Goal: Task Accomplishment & Management: Manage account settings

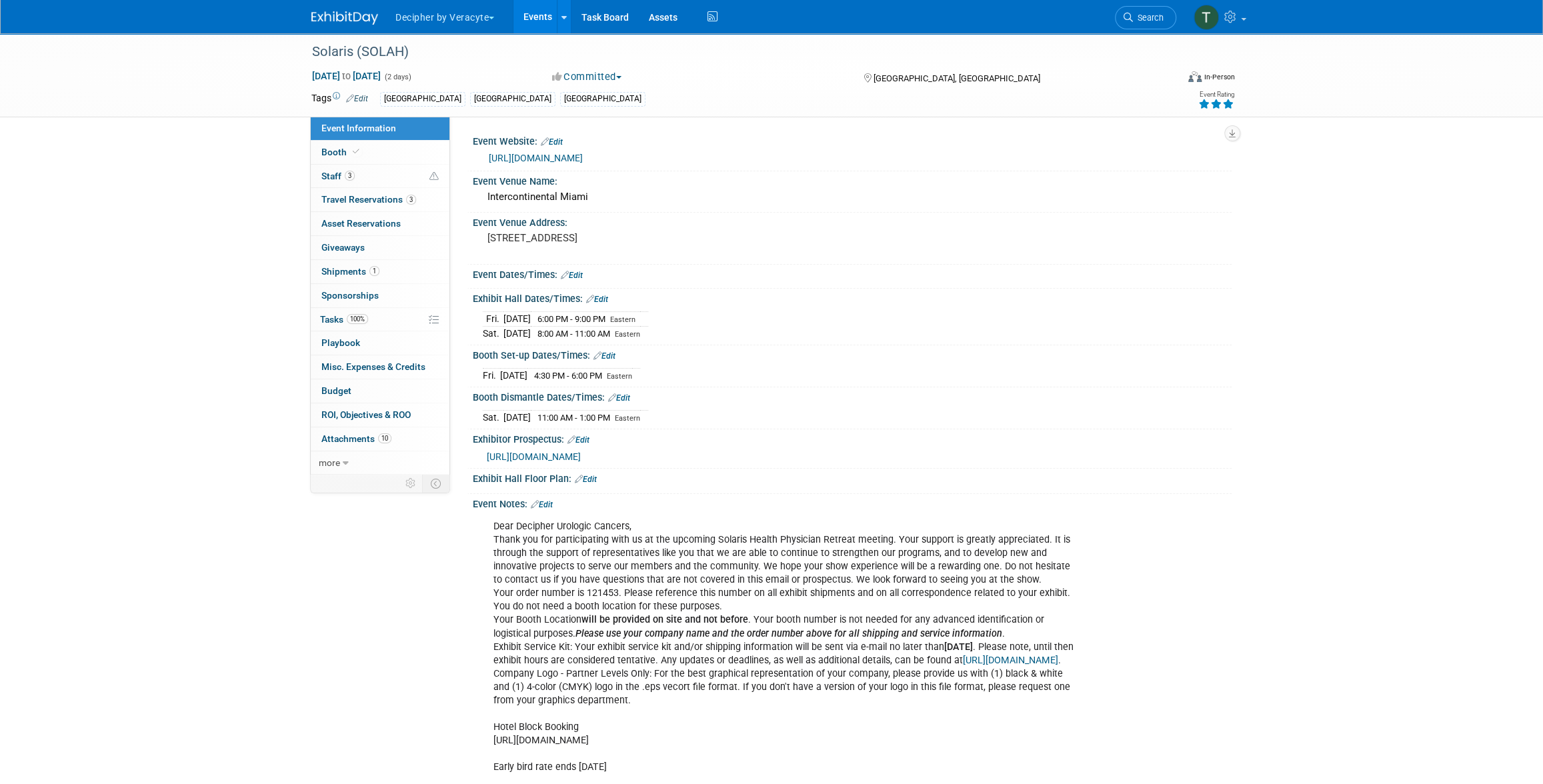
click at [533, 11] on link "Events" at bounding box center [537, 17] width 49 height 33
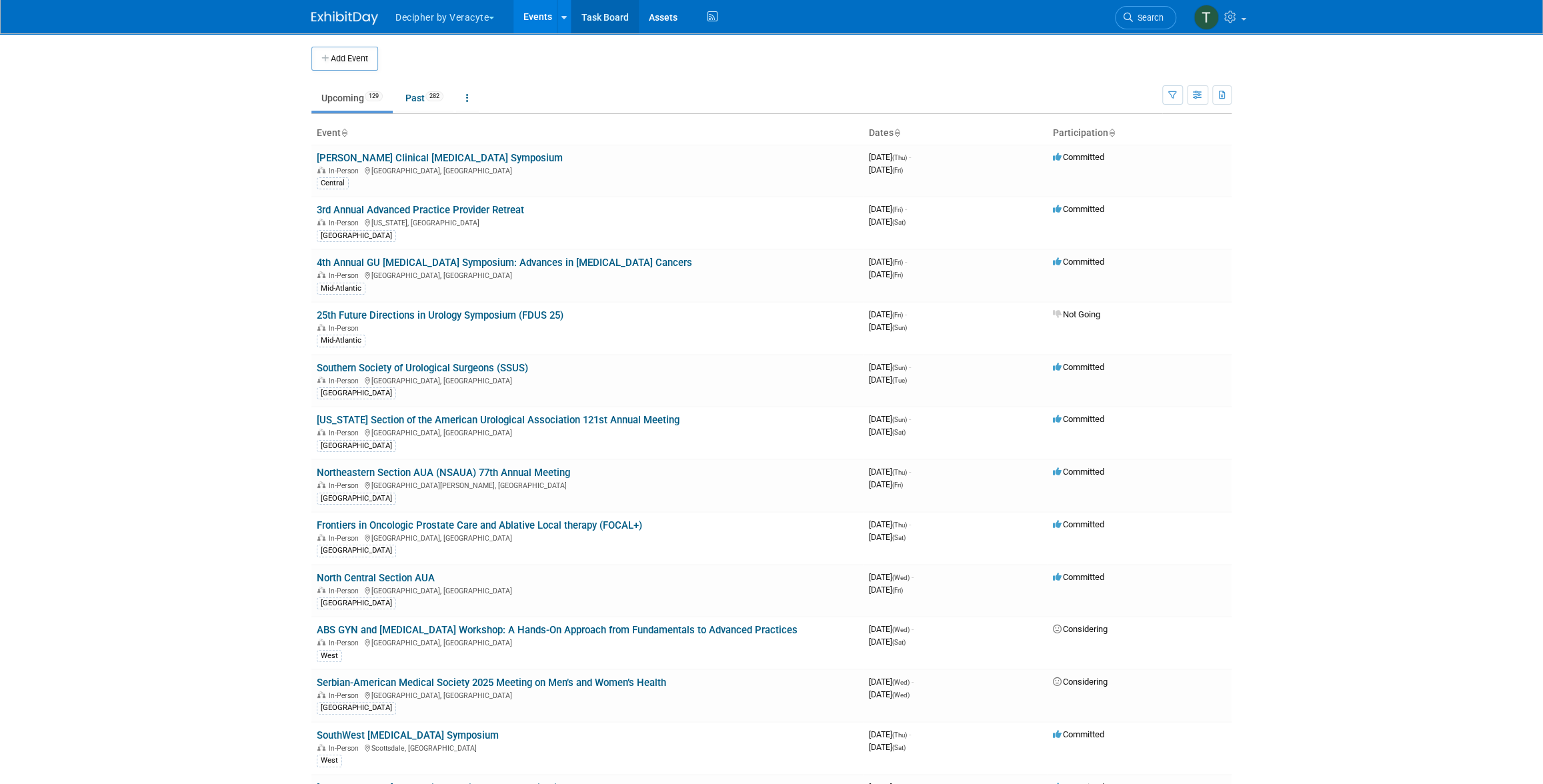
click at [596, 17] on link "Task Board" at bounding box center [605, 17] width 67 height 33
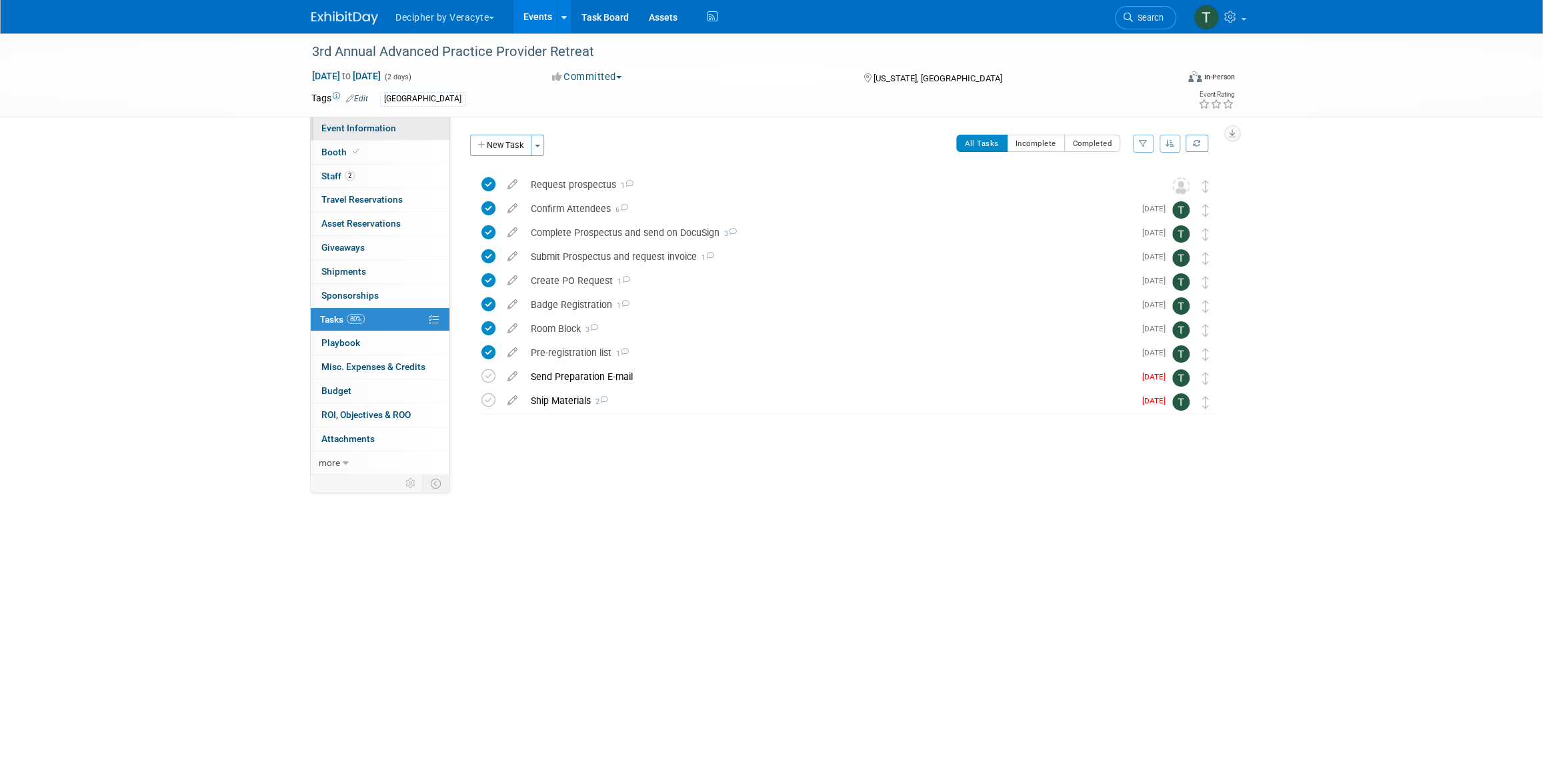
click at [419, 130] on link "Event Information" at bounding box center [380, 129] width 139 height 23
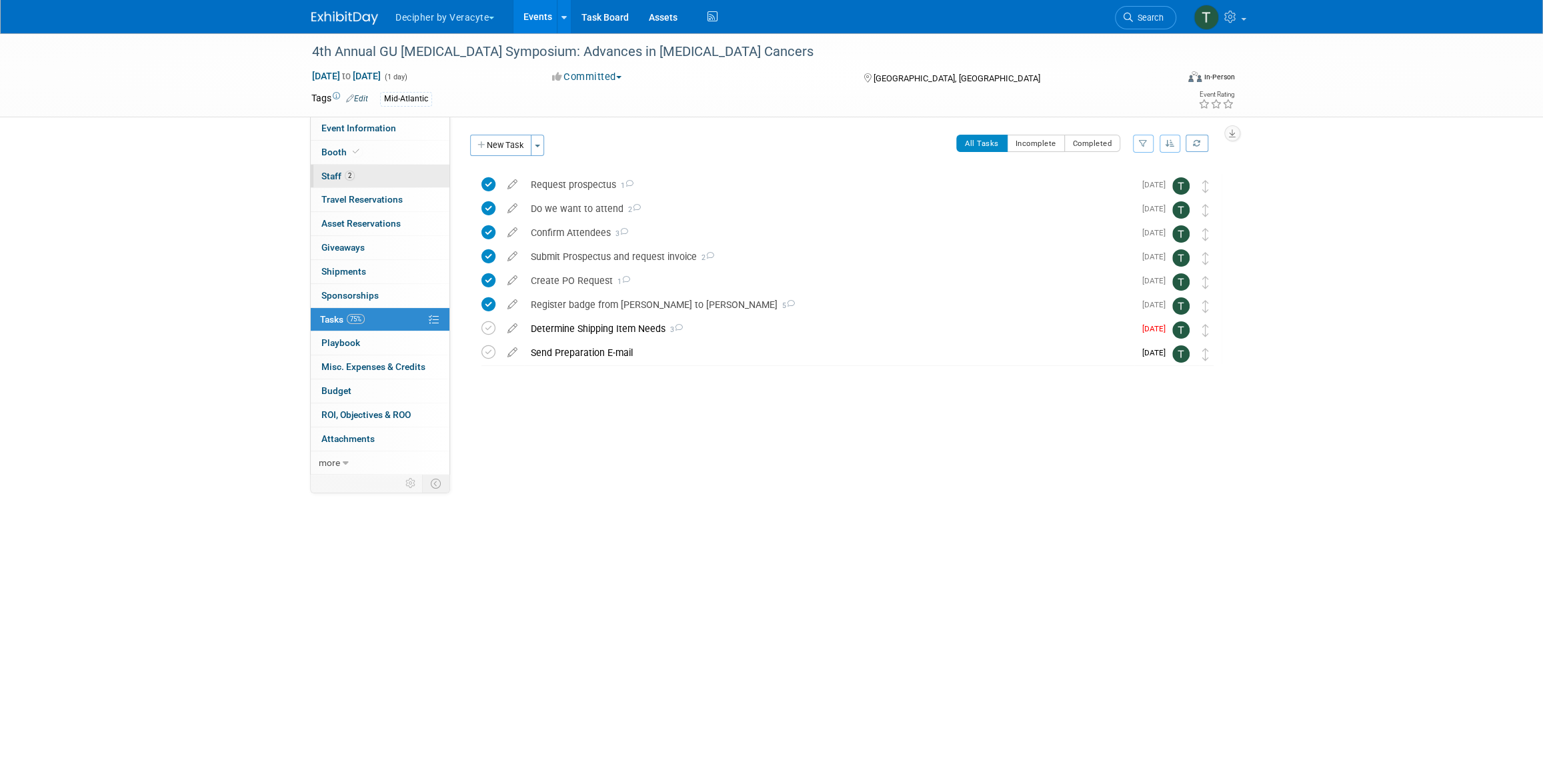
click at [376, 184] on link "2 Staff 2" at bounding box center [380, 176] width 139 height 23
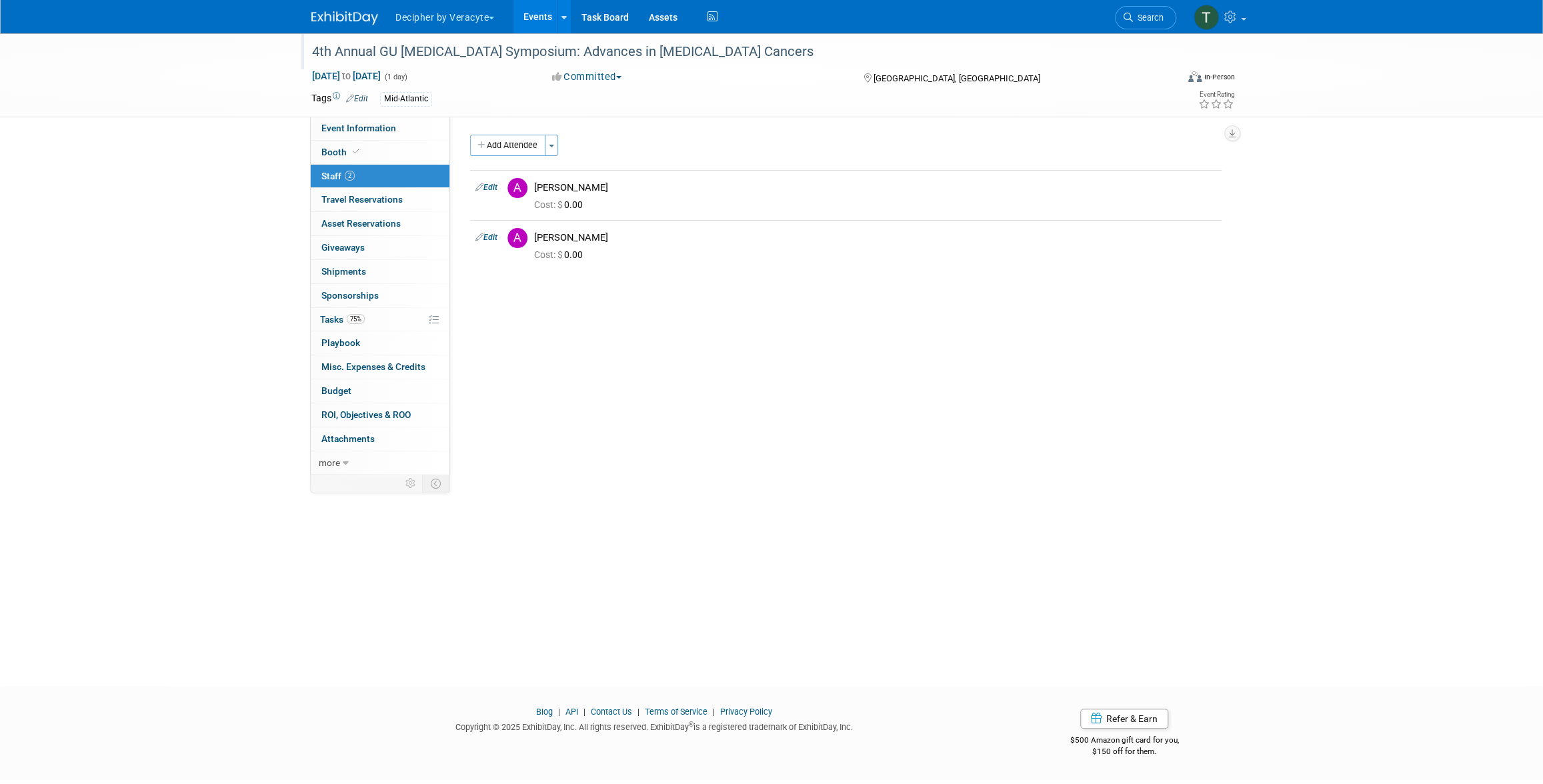
click at [516, 47] on div "4th Annual GU [MEDICAL_DATA] Symposium: Advances in [MEDICAL_DATA] Cancers" at bounding box center [732, 52] width 849 height 24
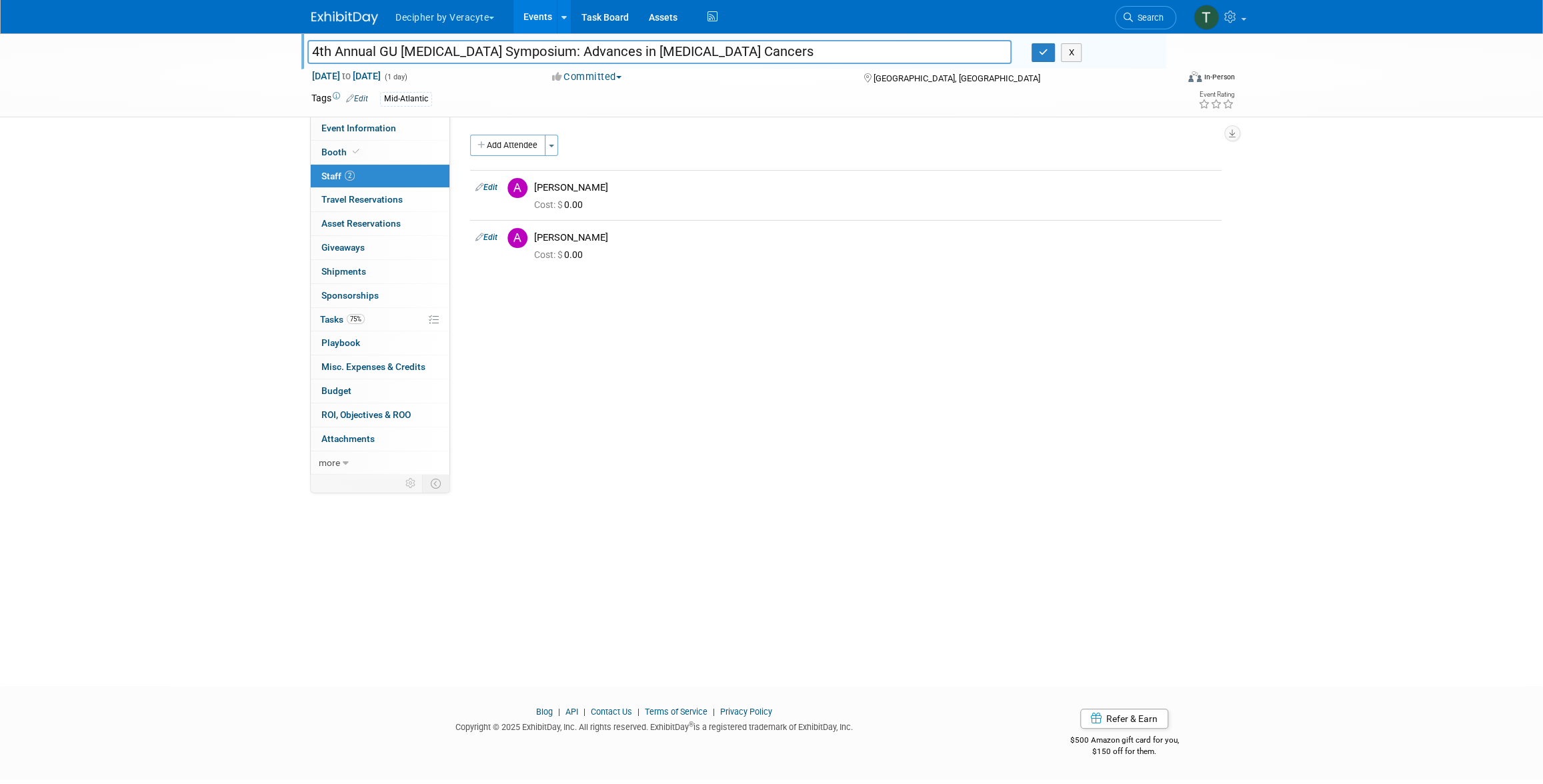
click at [516, 47] on input "4th Annual GU [MEDICAL_DATA] Symposium: Advances in [MEDICAL_DATA] Cancers" at bounding box center [659, 52] width 704 height 23
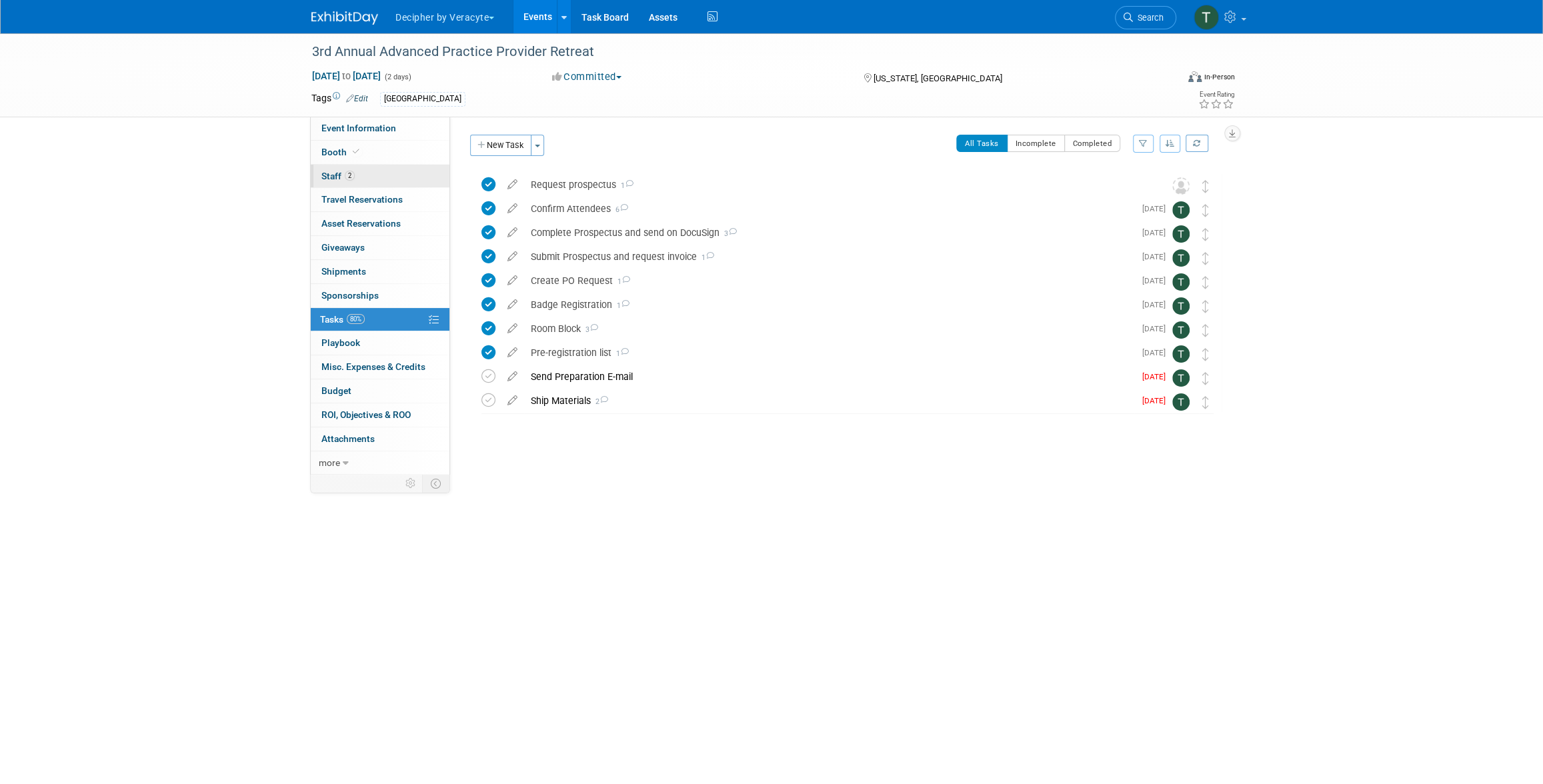
click at [334, 180] on span "Staff 2" at bounding box center [338, 176] width 33 height 11
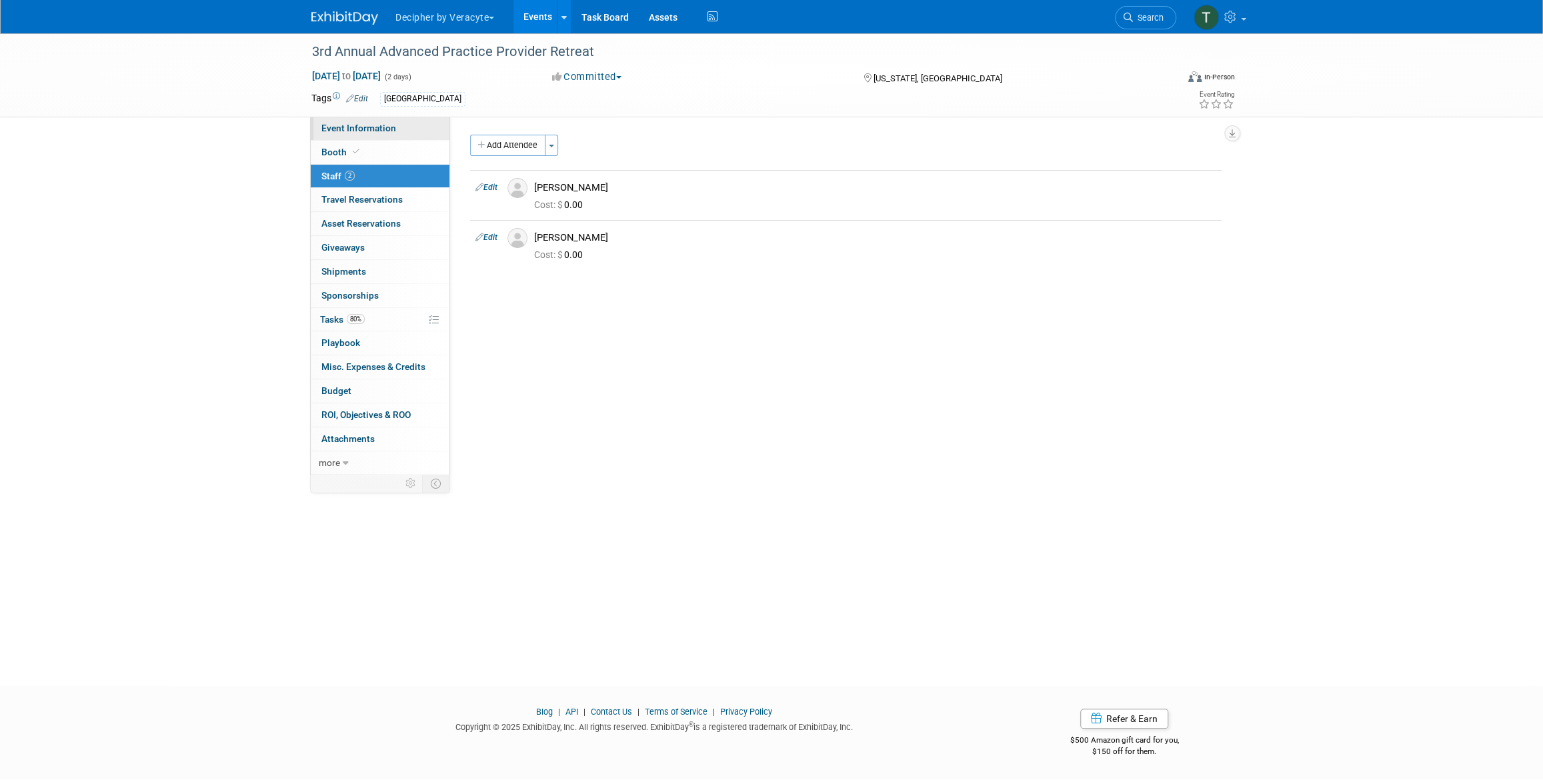
click at [390, 133] on link "Event Information" at bounding box center [380, 129] width 139 height 23
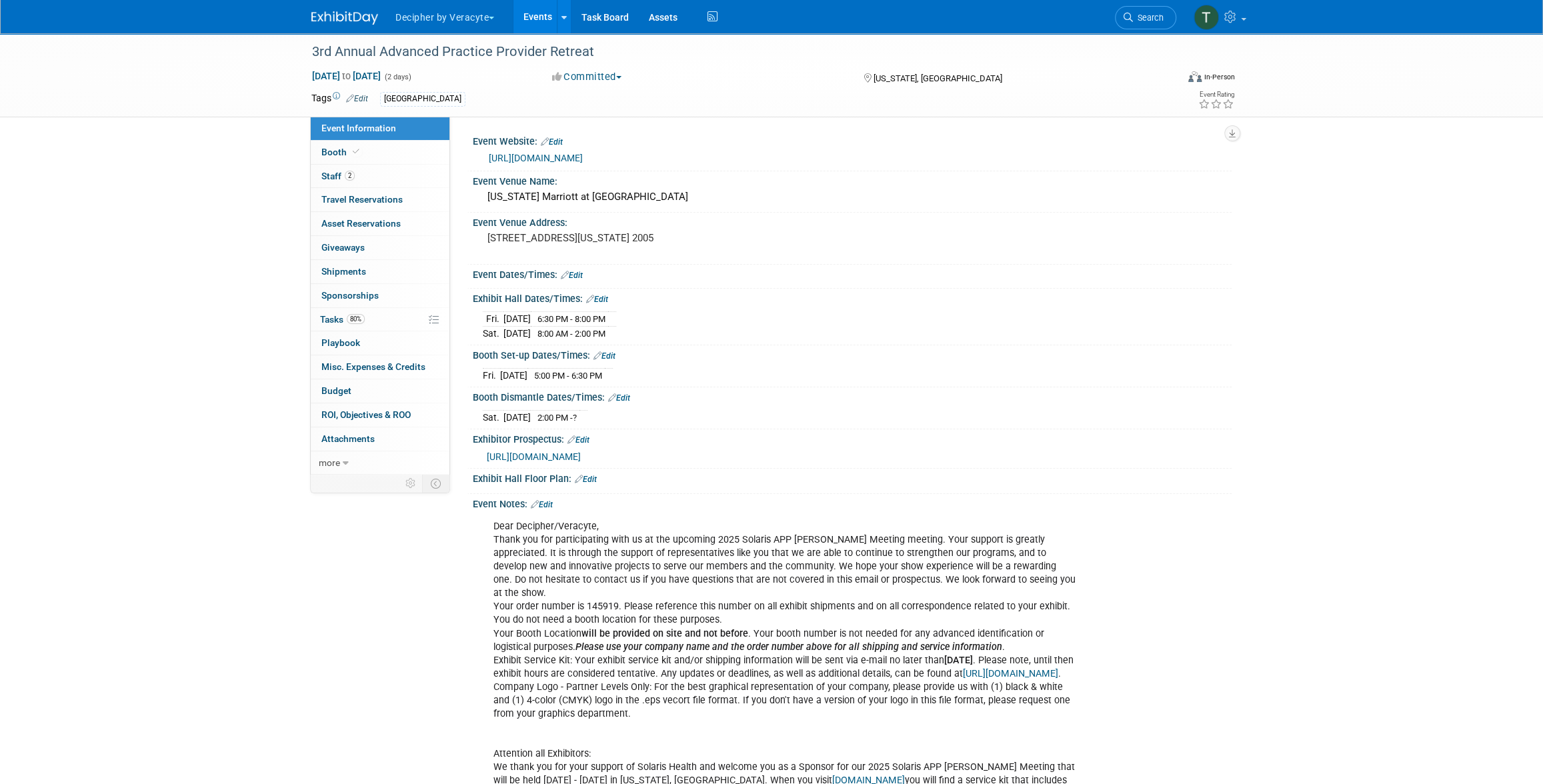
click at [536, 163] on div "https://urologyconnection.com/funding-opportunities/client-details.aspx?cc=solah" at bounding box center [854, 158] width 733 height 15
click at [539, 161] on link "https://urologyconnection.com/funding-opportunities/client-details.aspx?cc=solah" at bounding box center [535, 158] width 94 height 11
click at [350, 151] on span at bounding box center [356, 151] width 12 height 10
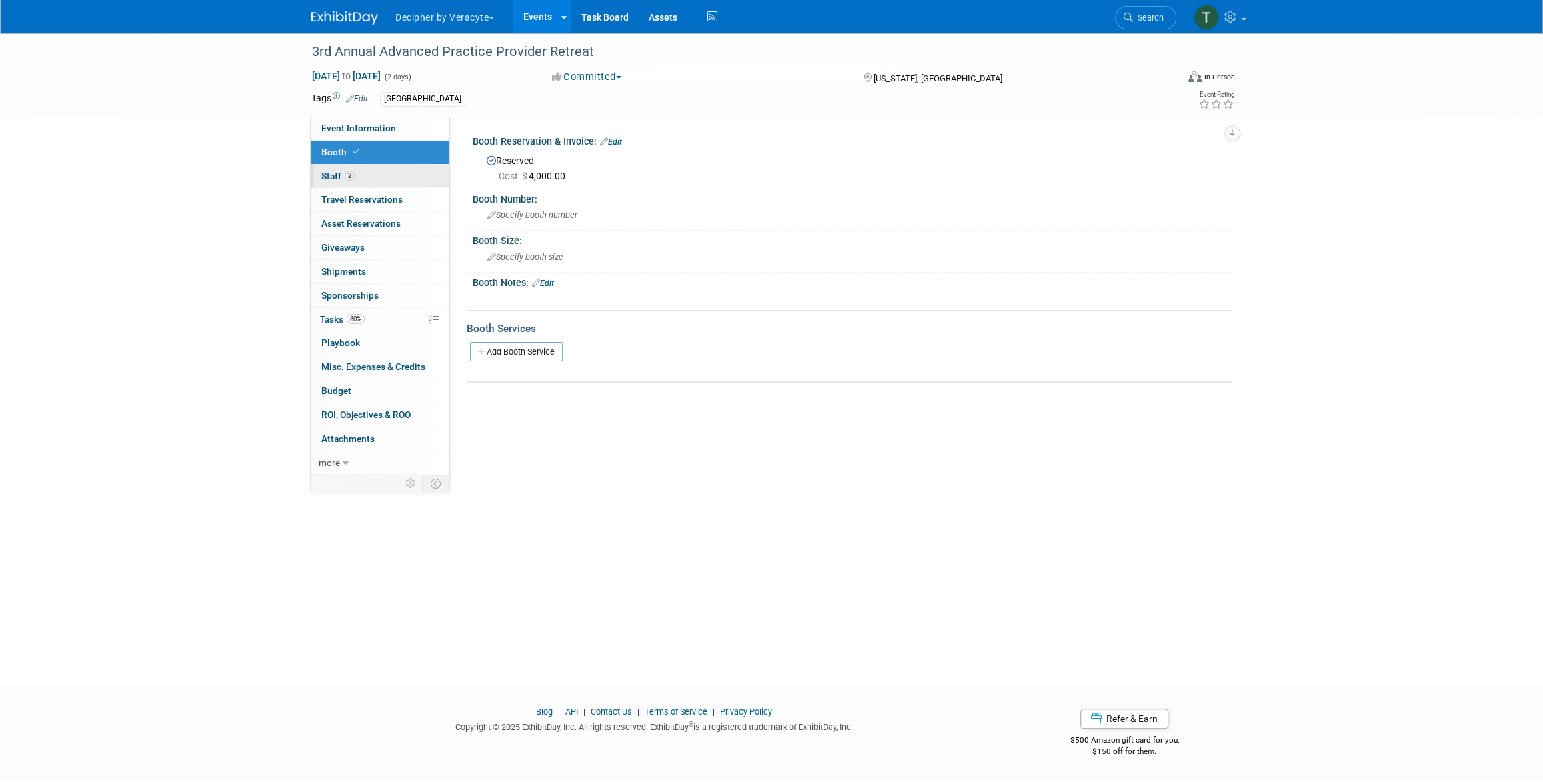
click at [354, 174] on span "2" at bounding box center [349, 175] width 10 height 10
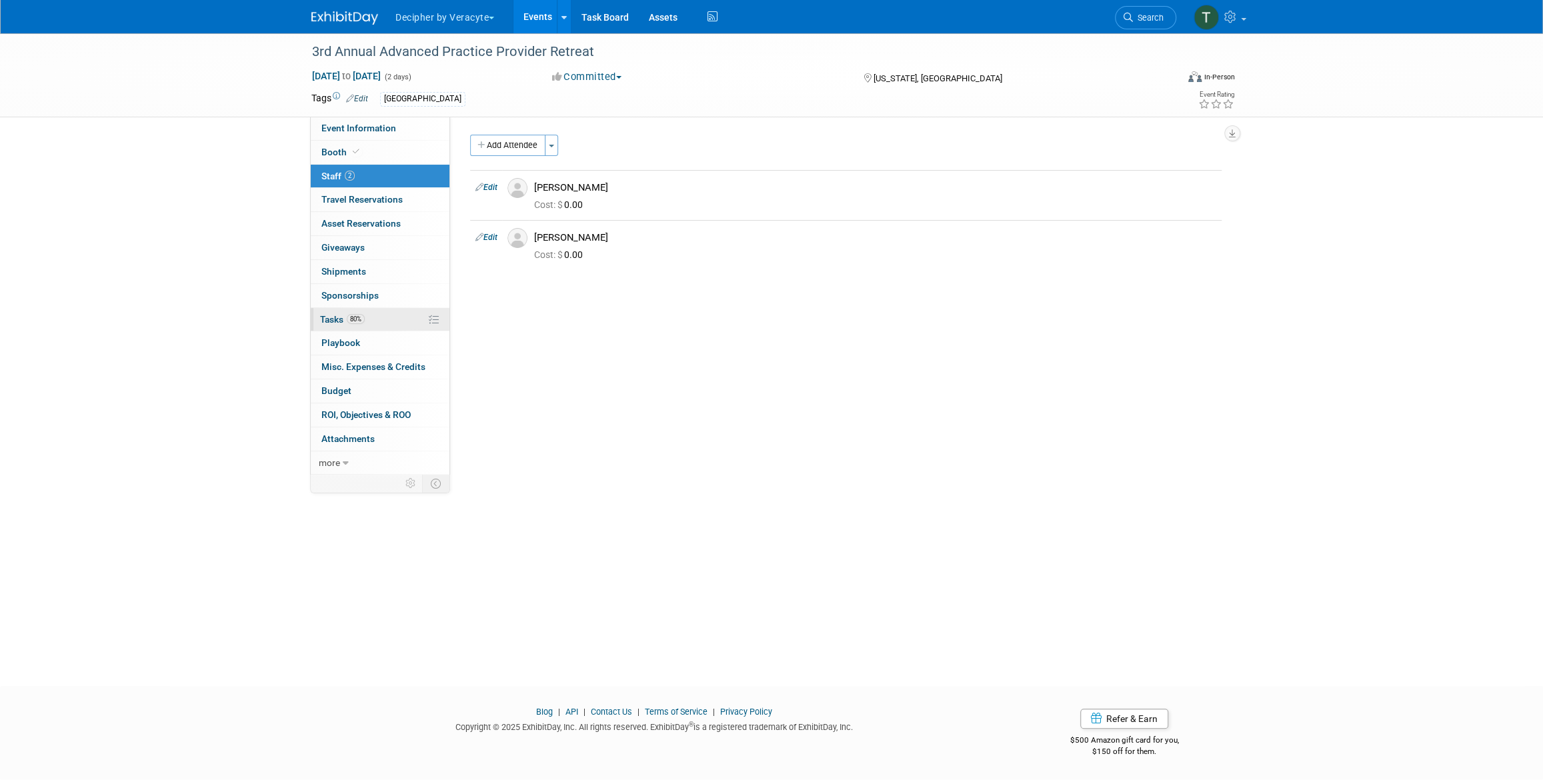
click at [376, 327] on link "80% Tasks 80%" at bounding box center [380, 320] width 139 height 23
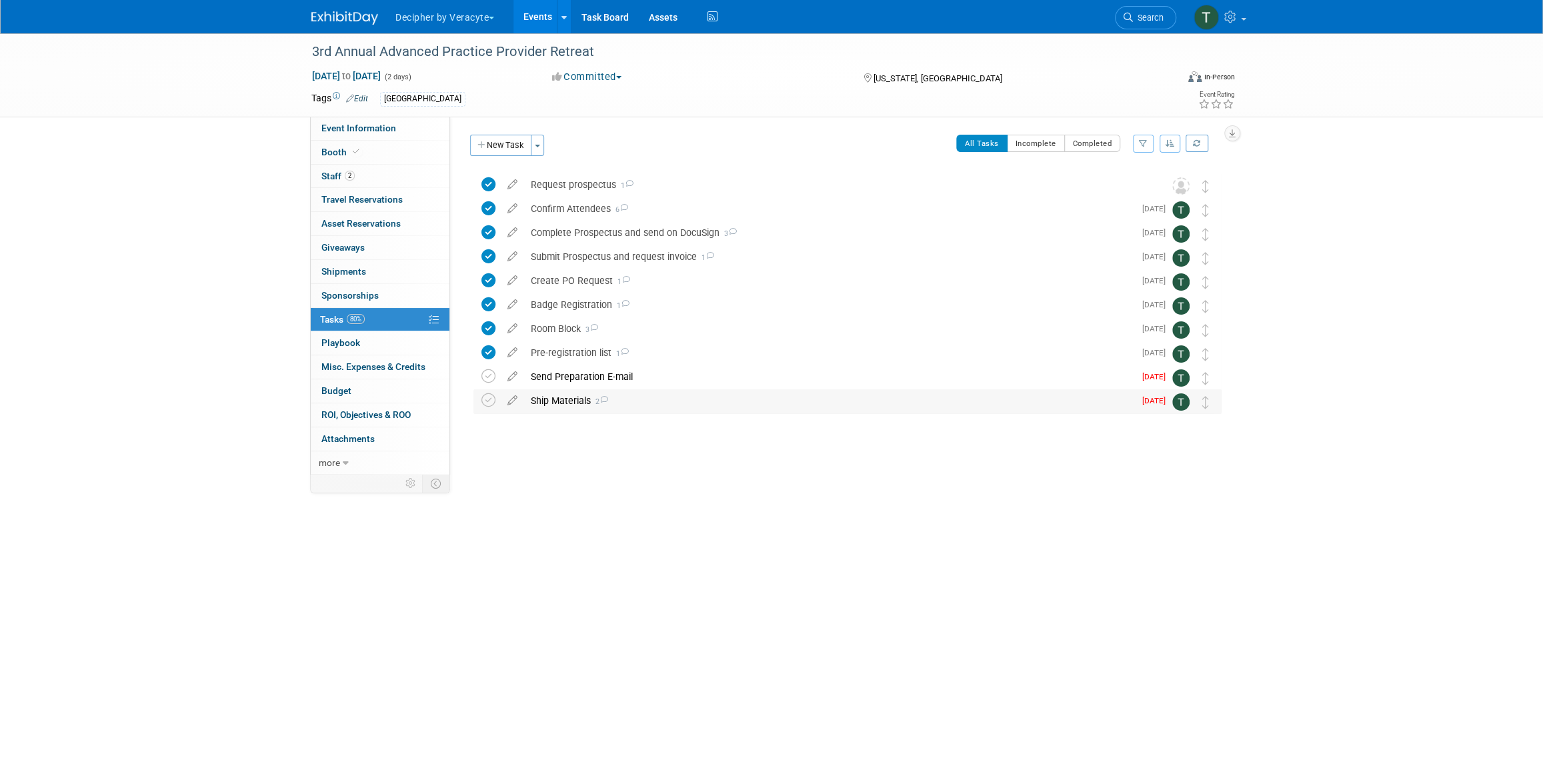
click at [587, 398] on div "Ship Materials 2" at bounding box center [829, 400] width 610 height 23
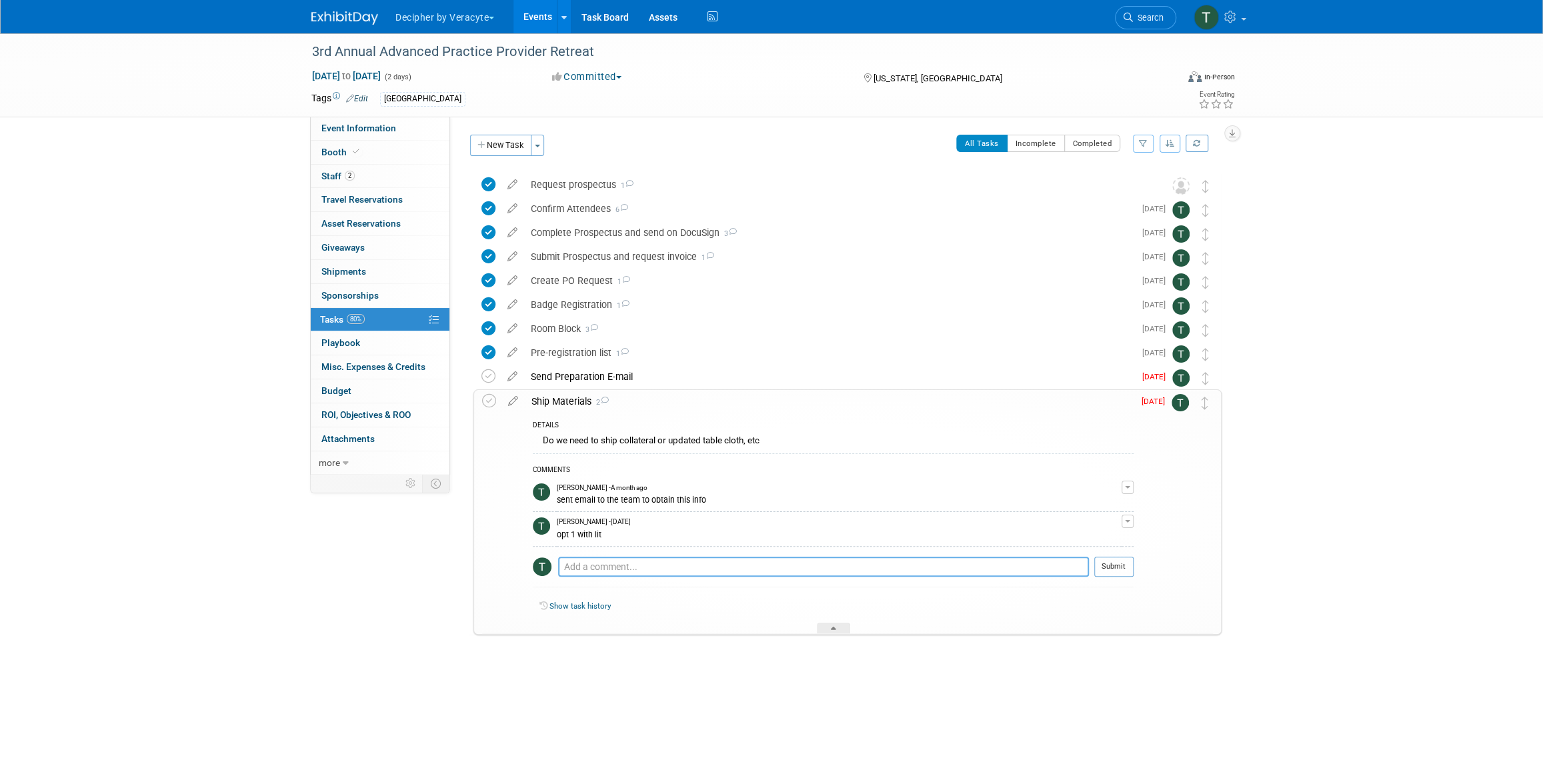
click at [606, 563] on textarea at bounding box center [823, 566] width 530 height 20
paste textarea "884828035828"
click at [640, 574] on textarea "Outbound: 884828035828 Return:" at bounding box center [823, 573] width 530 height 33
paste textarea "884828098579"
type textarea "Outbound: 884828035828 Return: 884828098579"
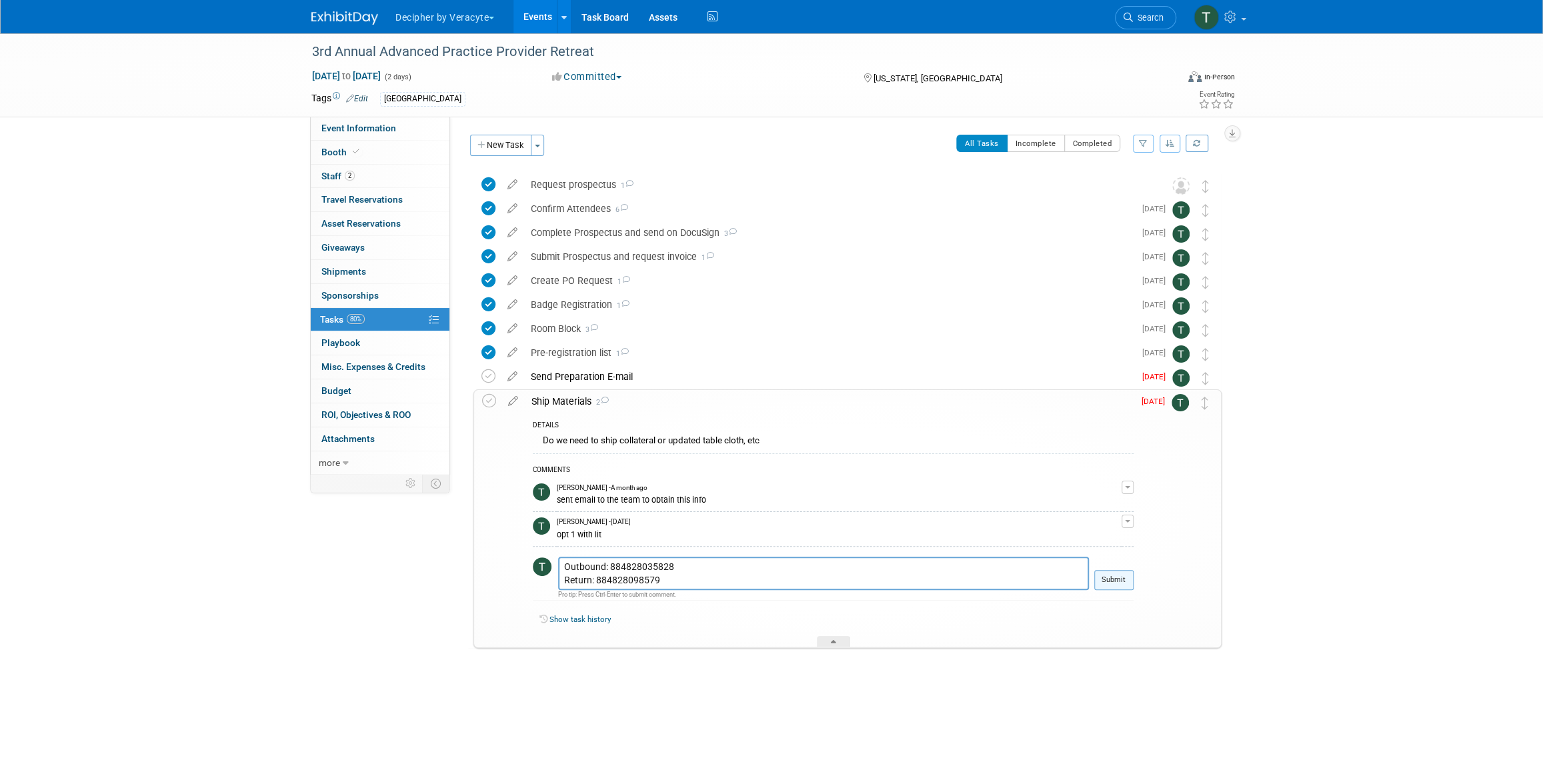
click at [1116, 585] on button "Submit" at bounding box center [1113, 580] width 39 height 20
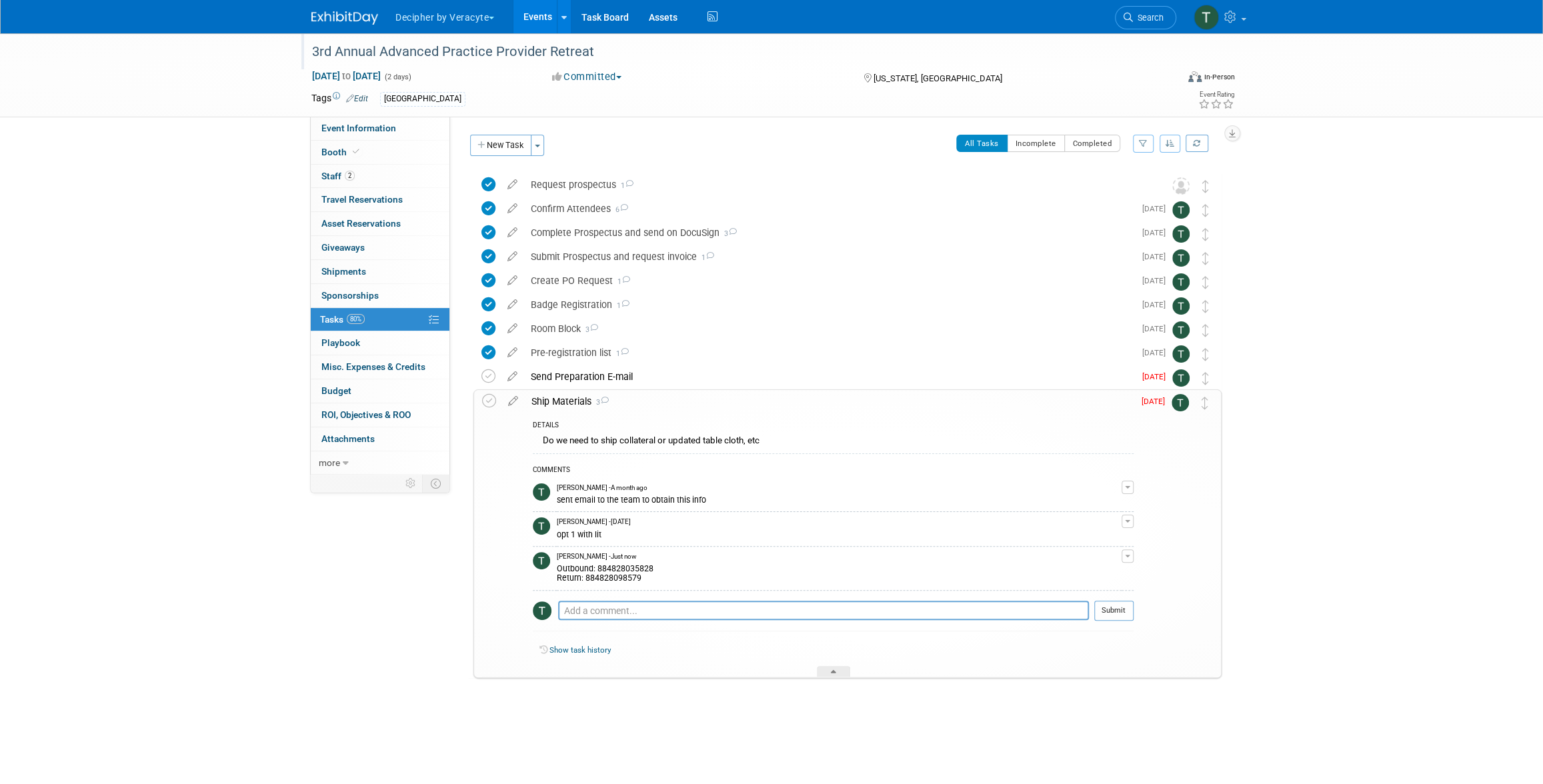
click at [431, 58] on div "3rd Annual Advanced Practice Provider Retreat" at bounding box center [732, 52] width 849 height 24
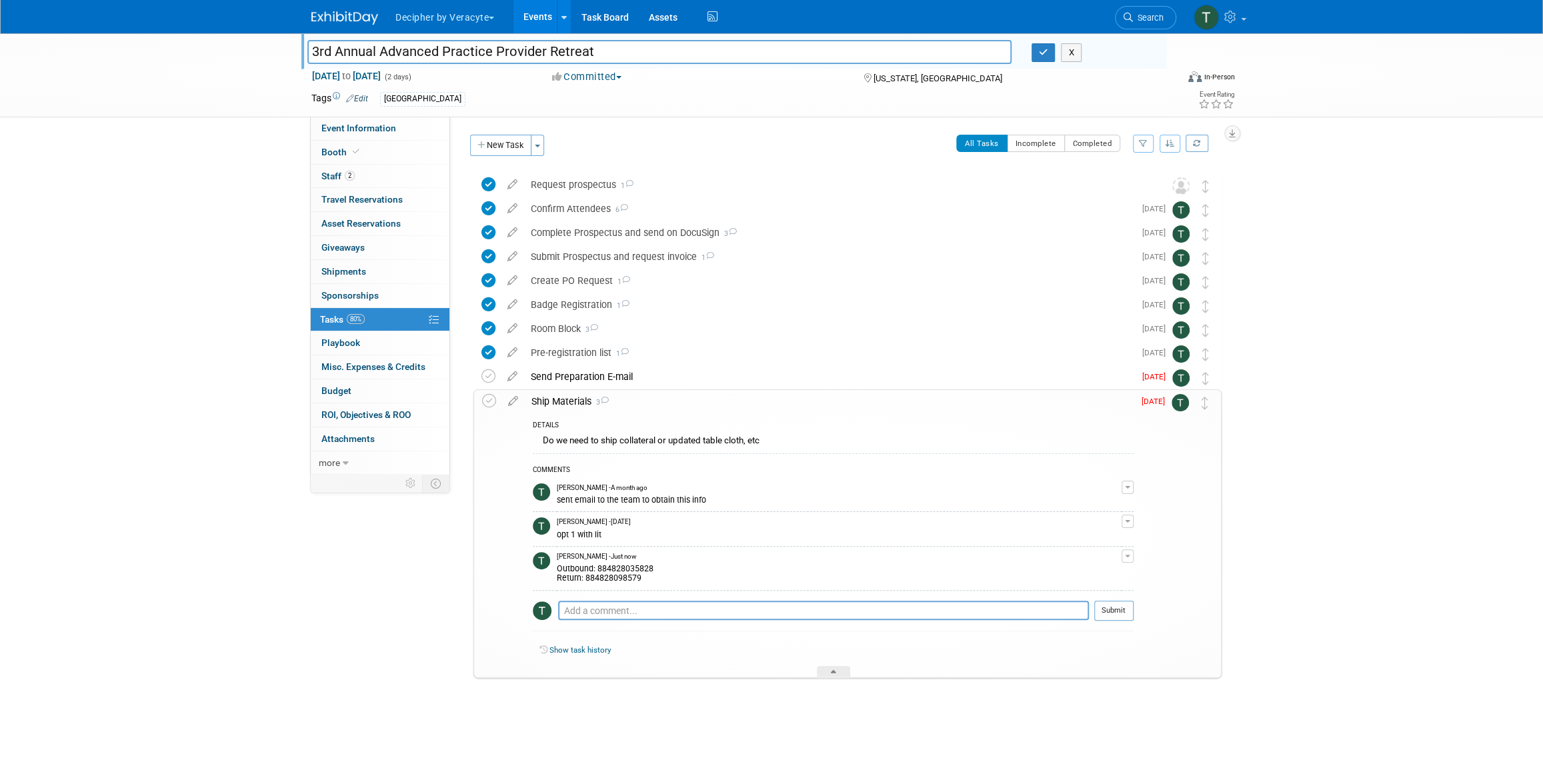
click at [431, 58] on input "3rd Annual Advanced Practice Provider Retreat" at bounding box center [659, 52] width 704 height 23
click at [535, 14] on link "Events" at bounding box center [537, 17] width 49 height 33
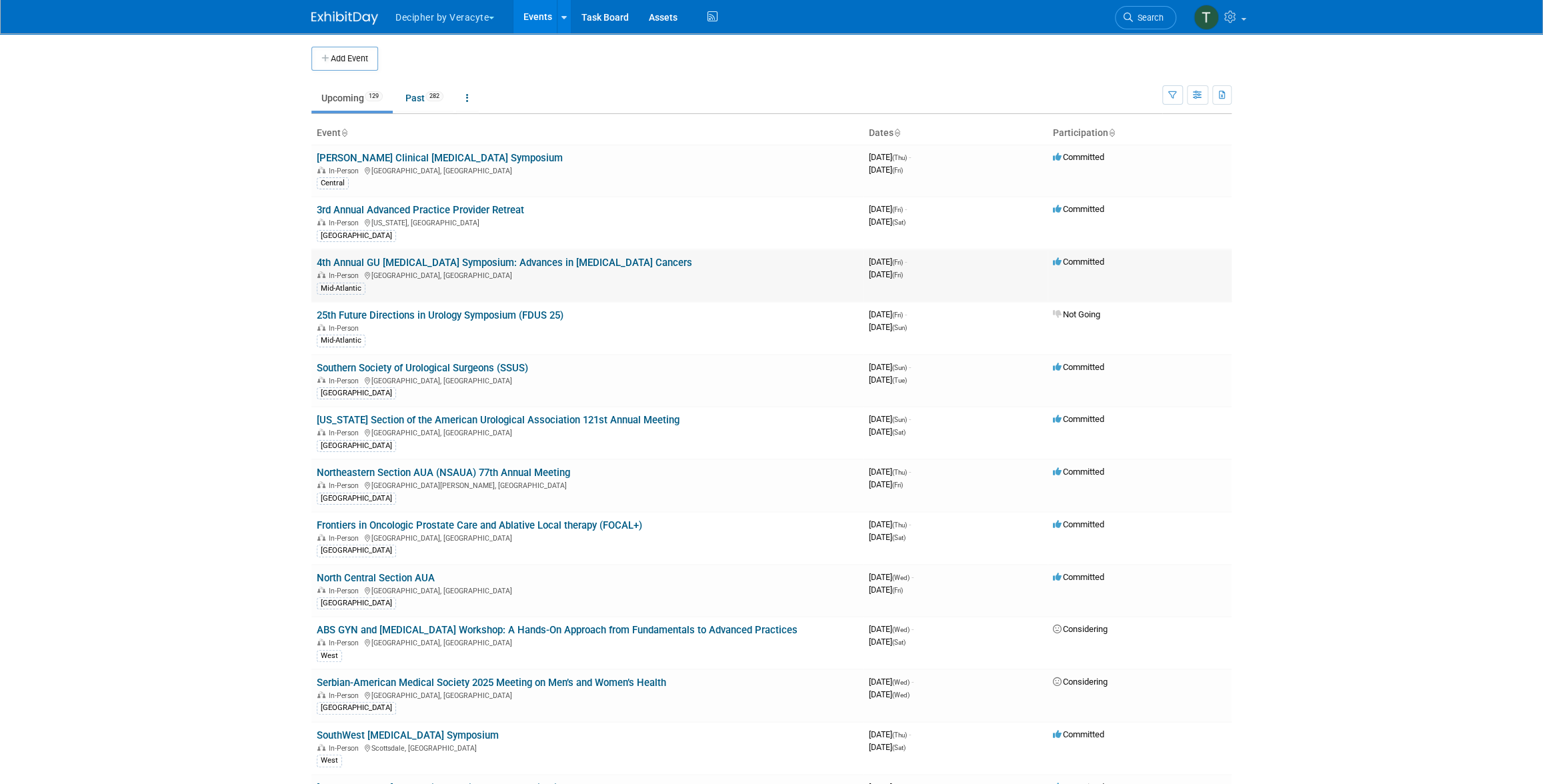
click at [493, 262] on link "4th Annual GU [MEDICAL_DATA] Symposium: Advances in [MEDICAL_DATA] Cancers" at bounding box center [504, 262] width 376 height 12
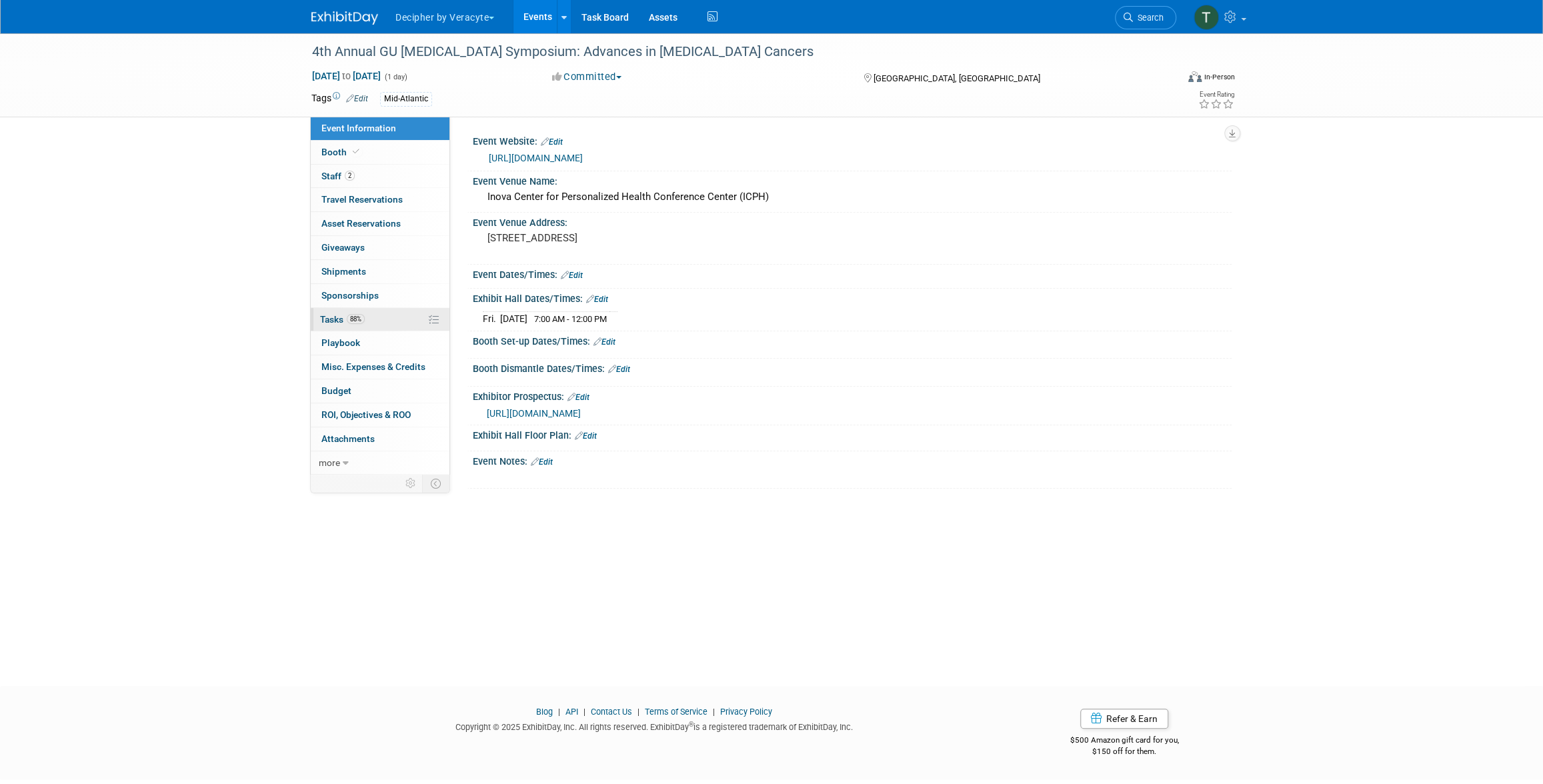
click at [371, 324] on link "88% Tasks 88%" at bounding box center [380, 320] width 139 height 23
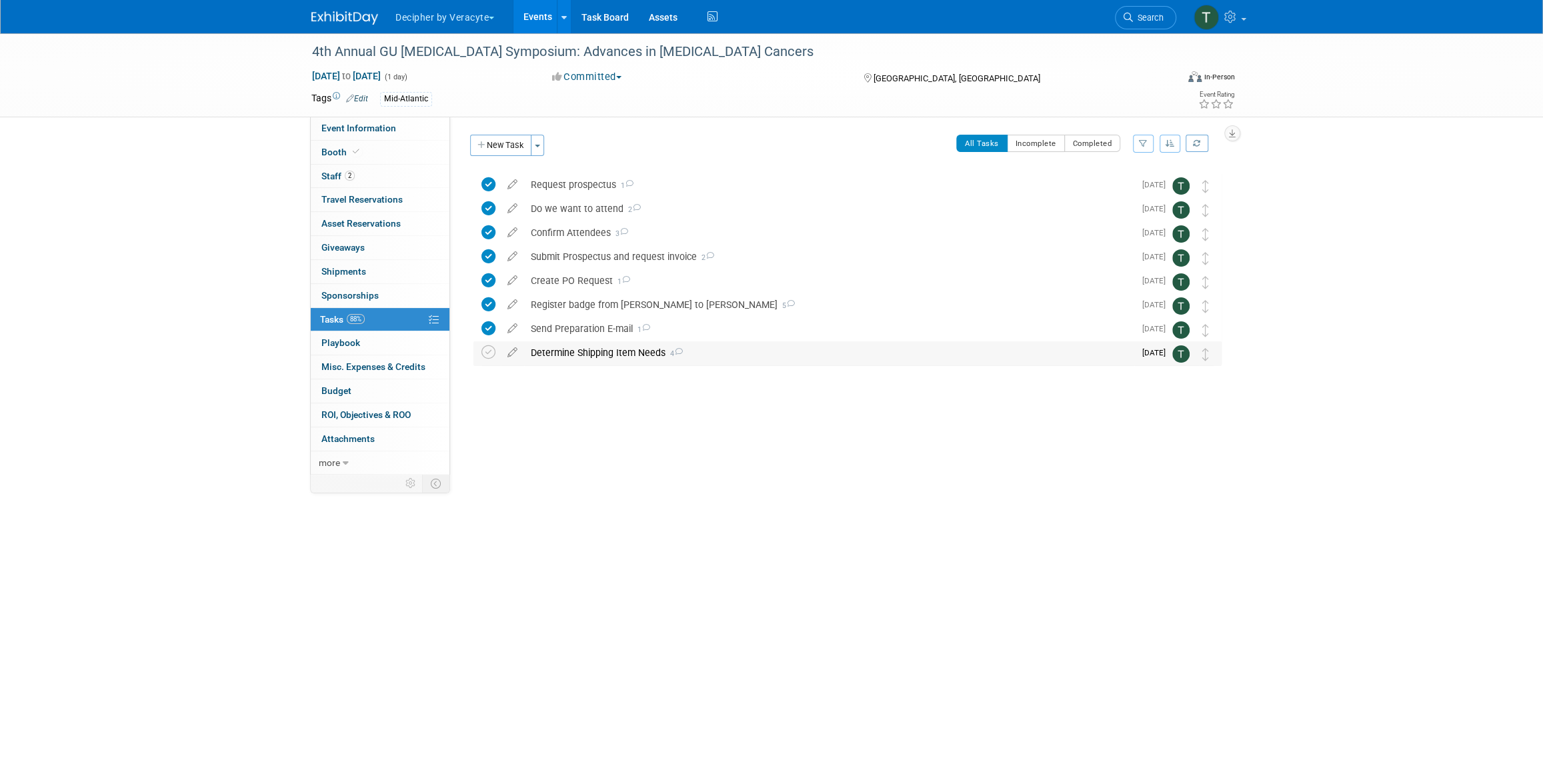
click at [579, 347] on div "Determine Shipping Item Needs 4" at bounding box center [829, 352] width 610 height 23
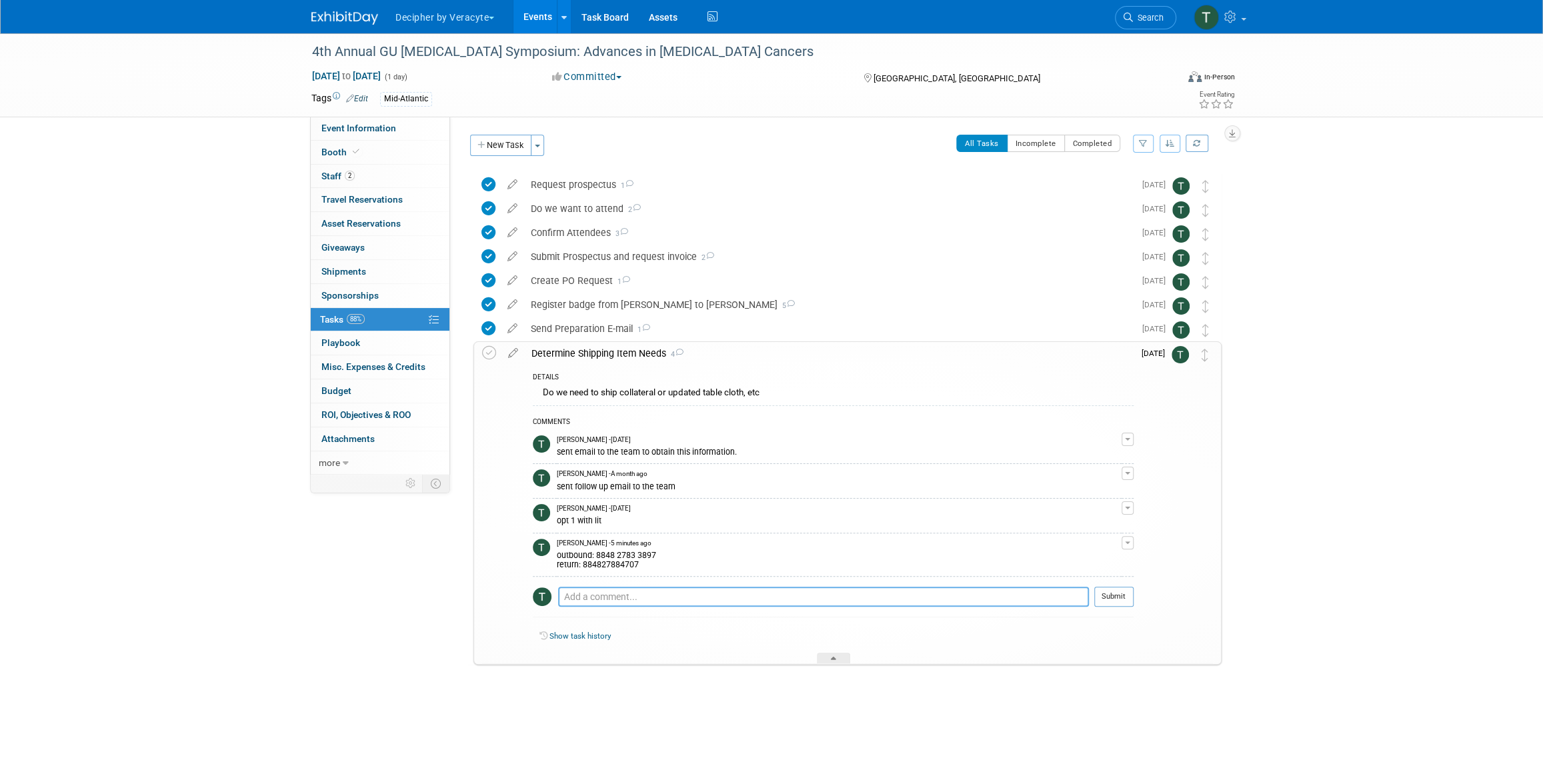
click at [645, 588] on textarea at bounding box center [823, 596] width 530 height 20
paste textarea "884828202902"
type textarea "new outbound label: 884828202902"
click at [1134, 604] on button "Submit" at bounding box center [1113, 596] width 39 height 20
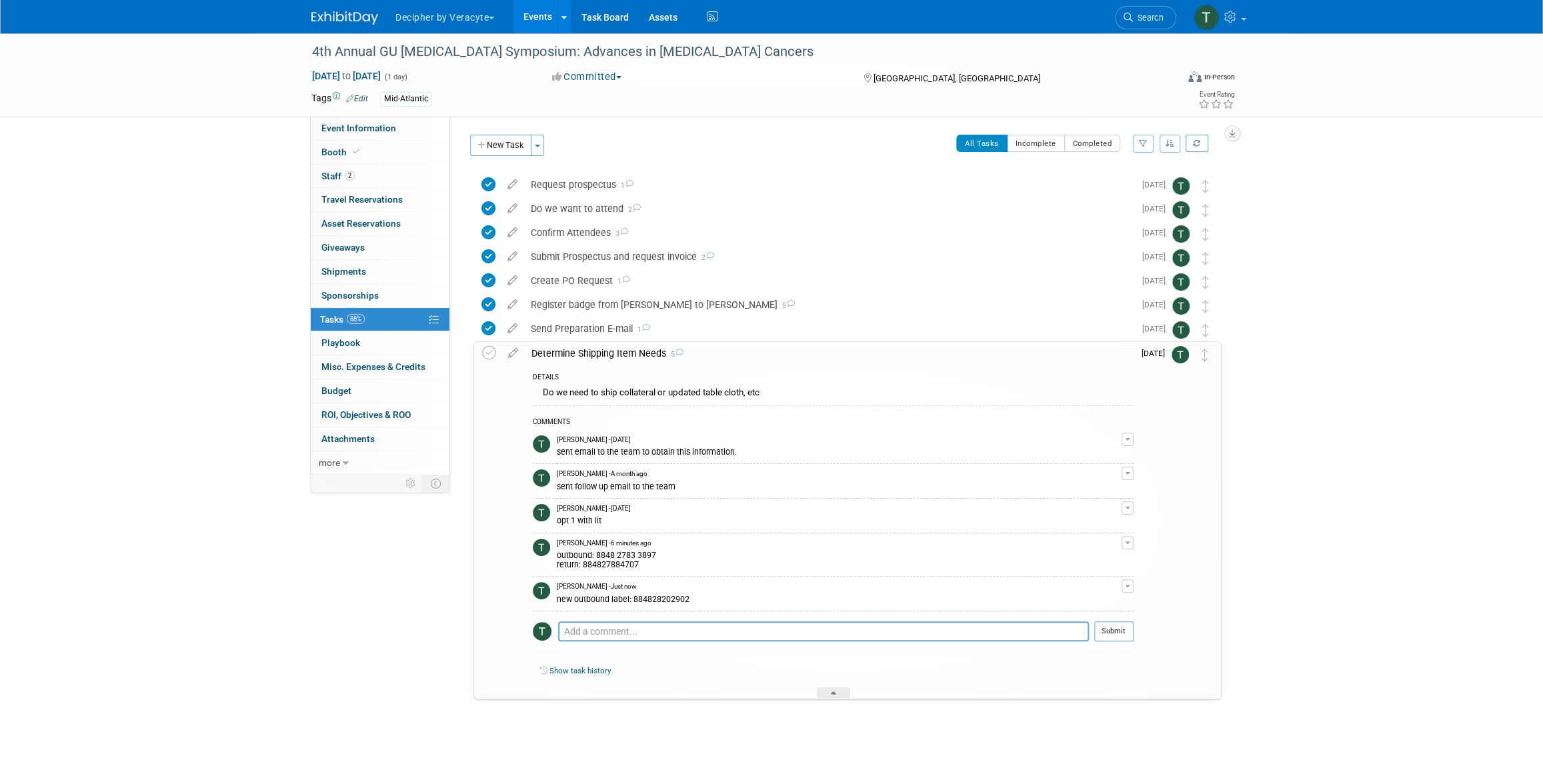
click at [538, 23] on link "Events" at bounding box center [537, 17] width 49 height 33
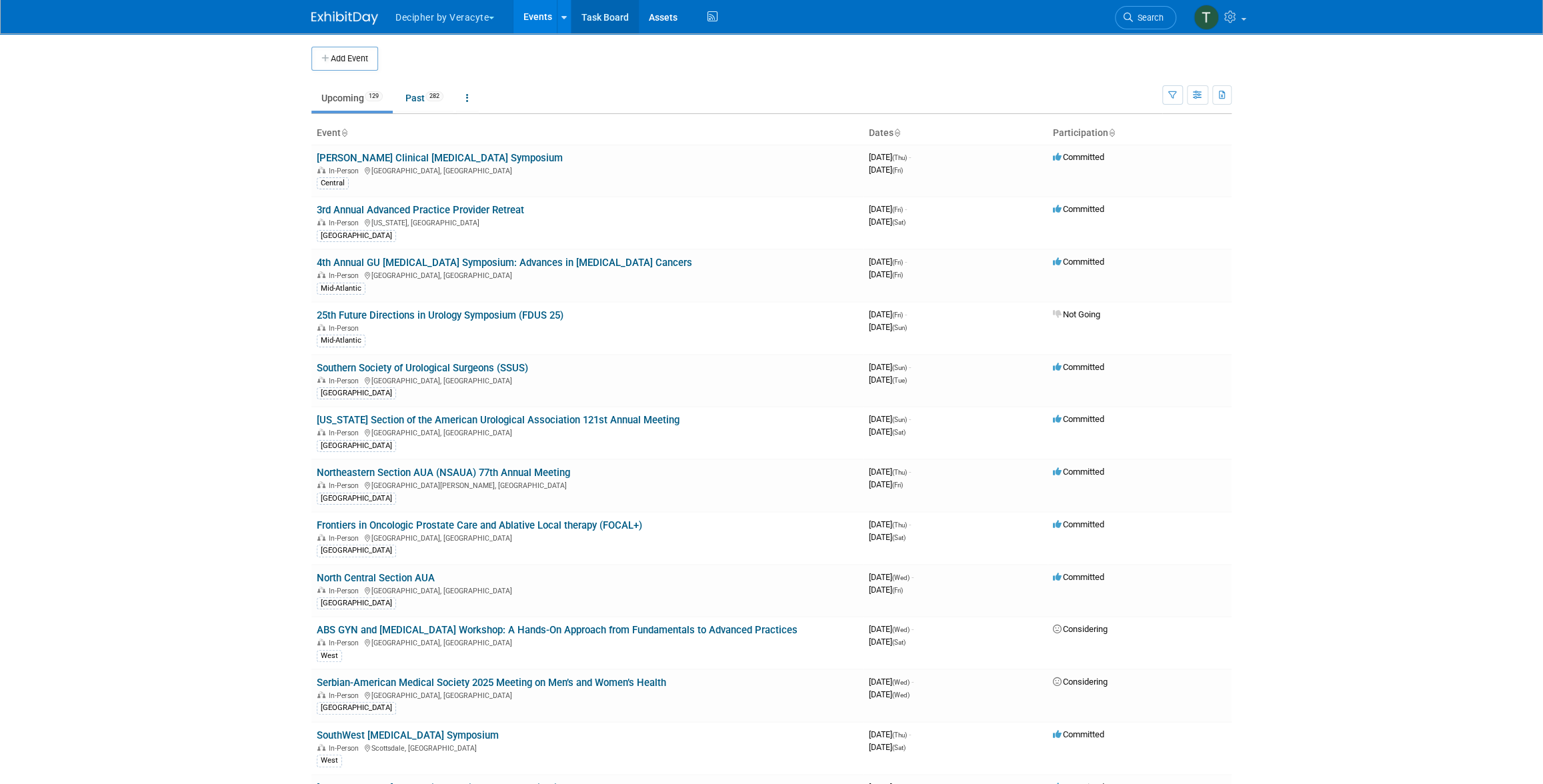
click at [631, 17] on link "Task Board" at bounding box center [605, 17] width 67 height 33
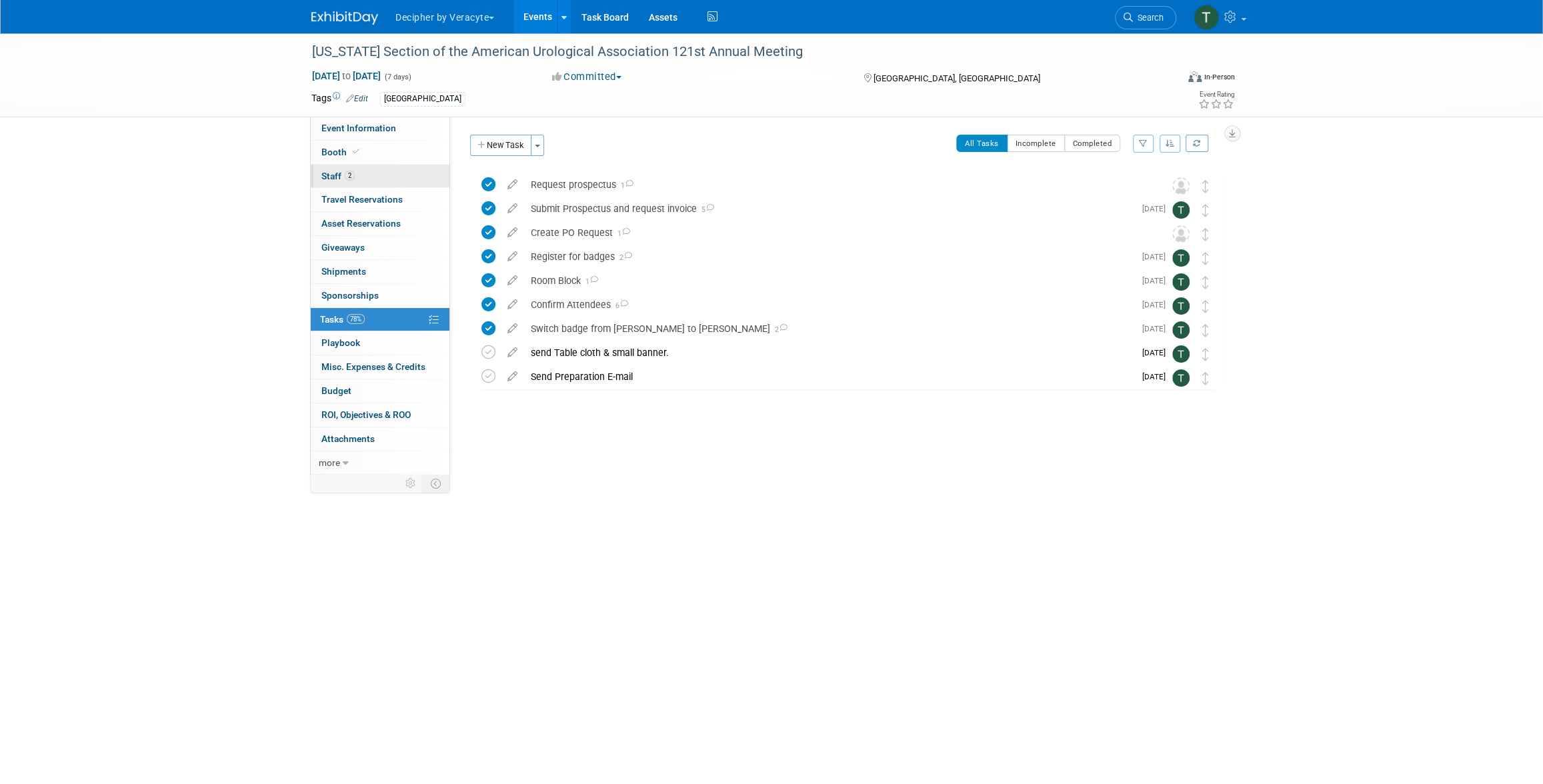
click at [404, 182] on link "2 Staff 2" at bounding box center [380, 176] width 139 height 23
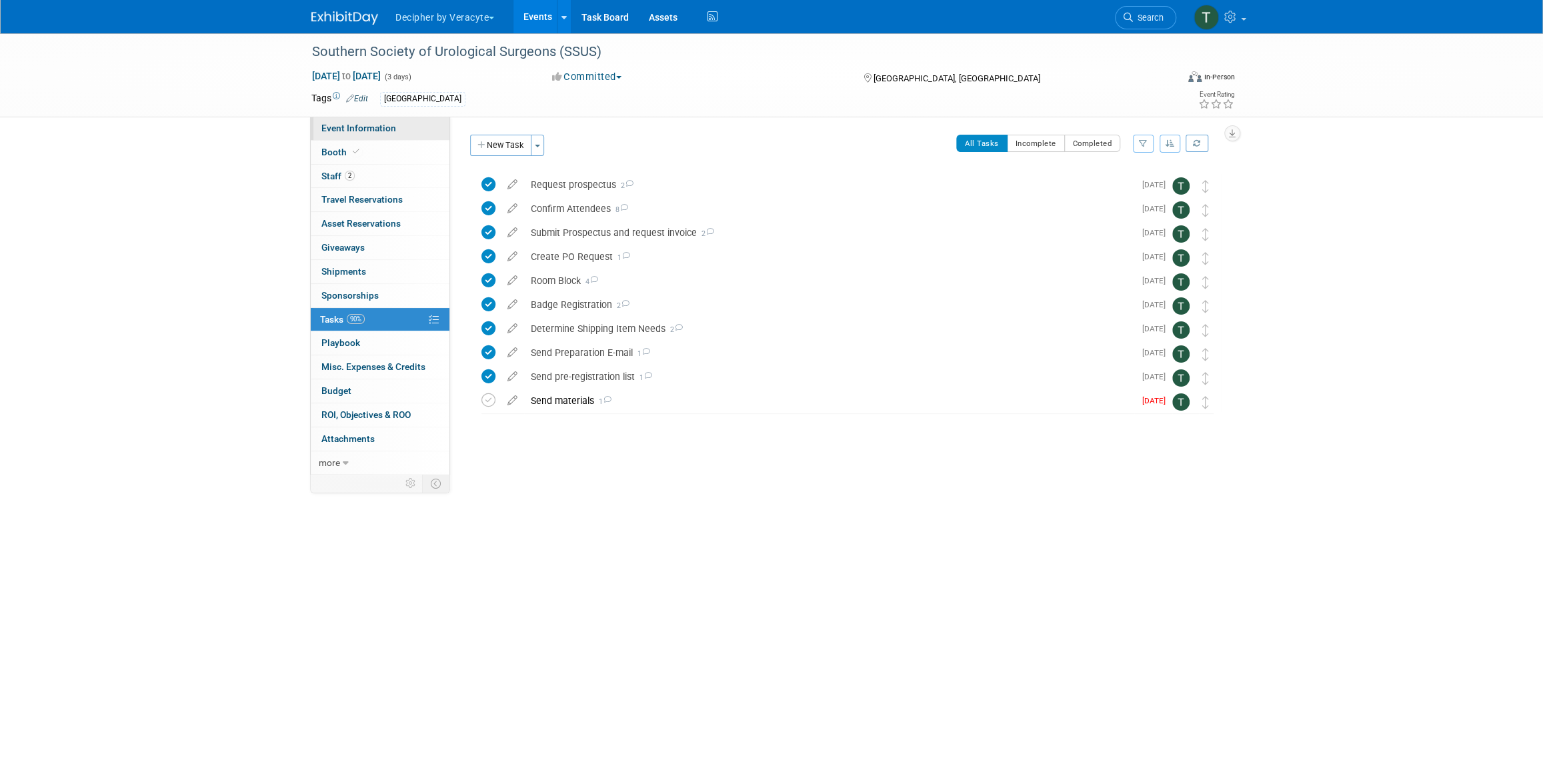
click at [384, 129] on span "Event Information" at bounding box center [358, 128] width 75 height 11
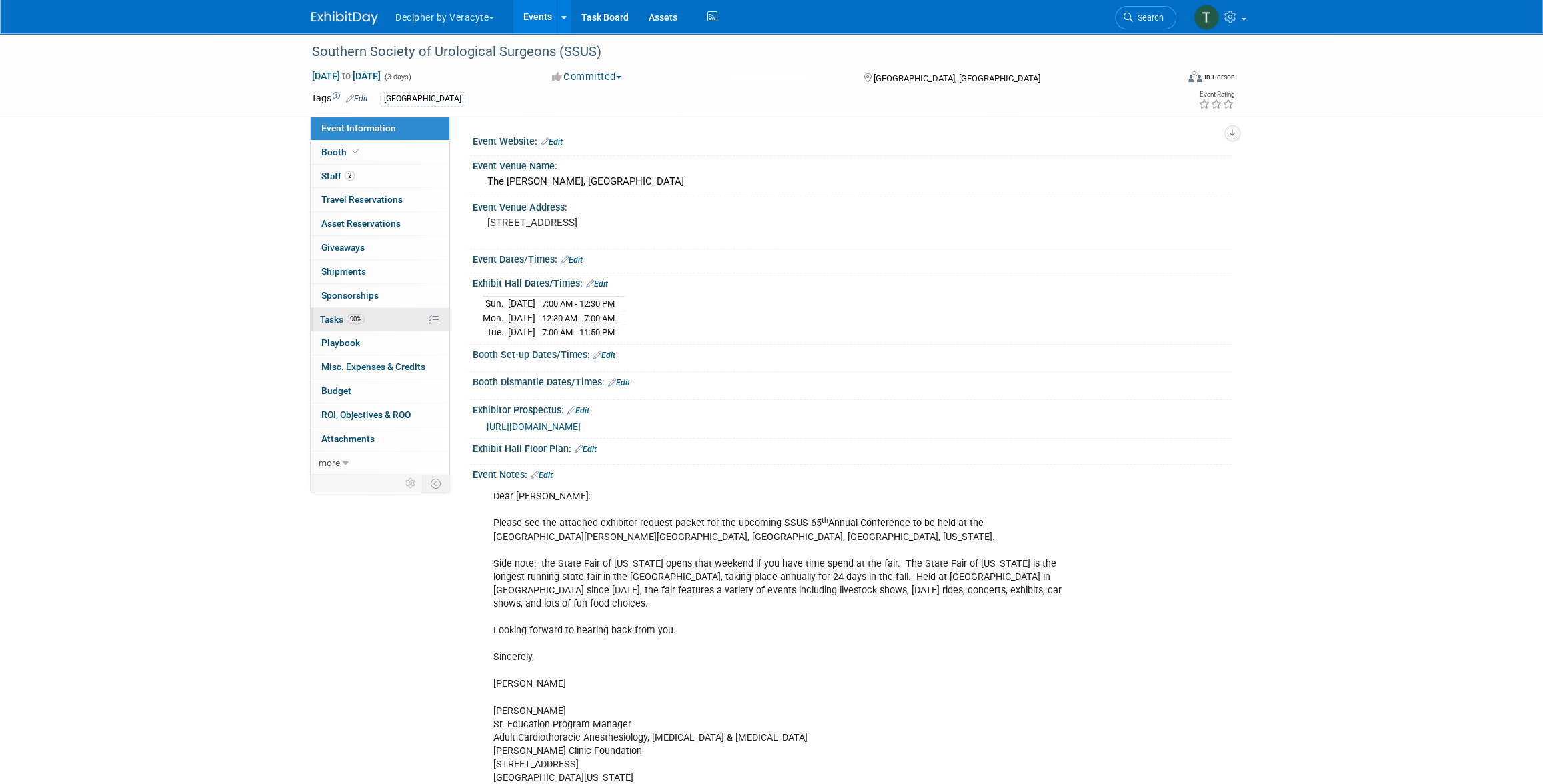
click at [386, 322] on link "90% Tasks 90%" at bounding box center [380, 320] width 139 height 23
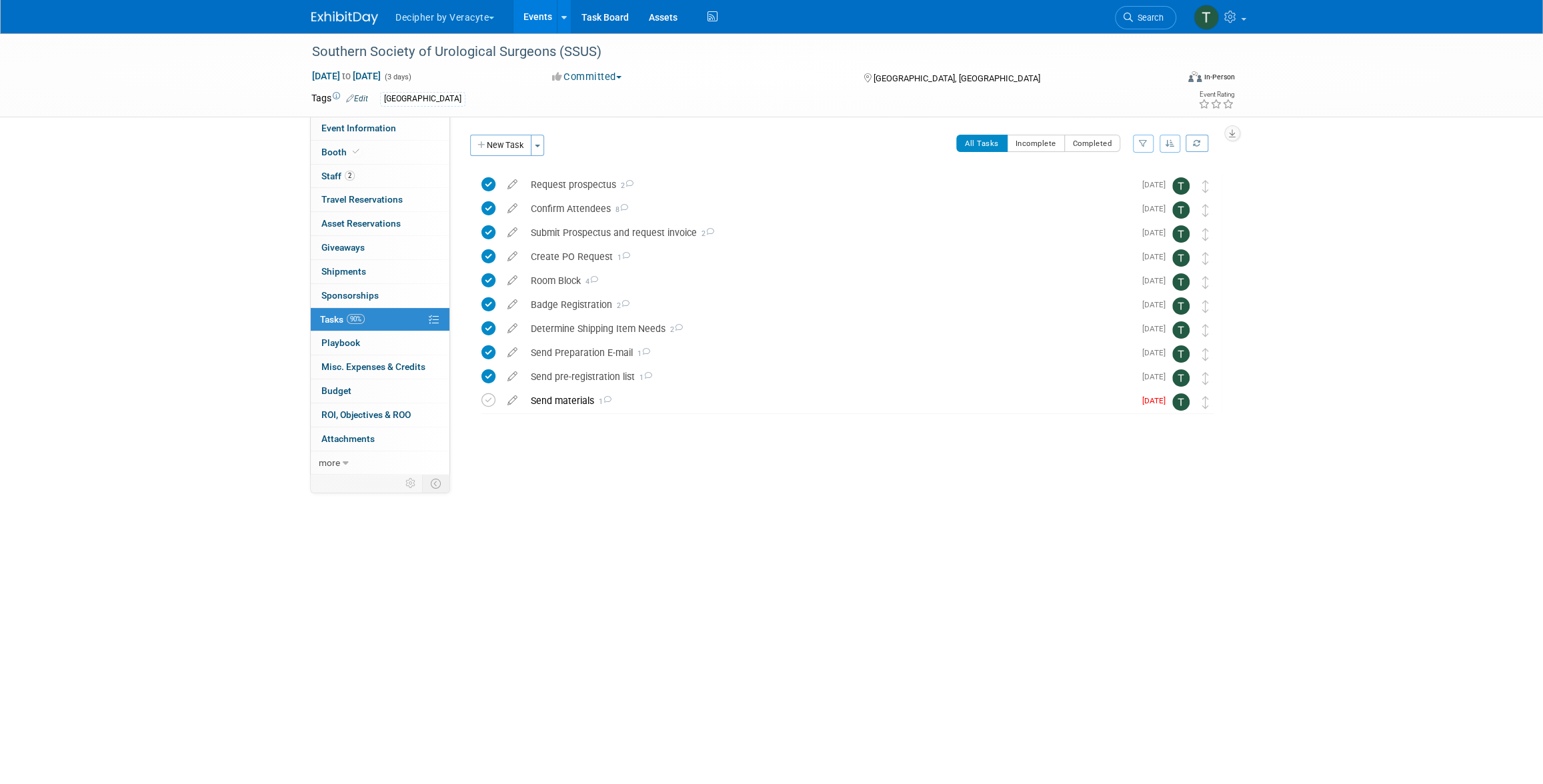
click at [570, 435] on div at bounding box center [843, 426] width 755 height 27
click at [564, 393] on div "Send materials 1" at bounding box center [829, 400] width 610 height 23
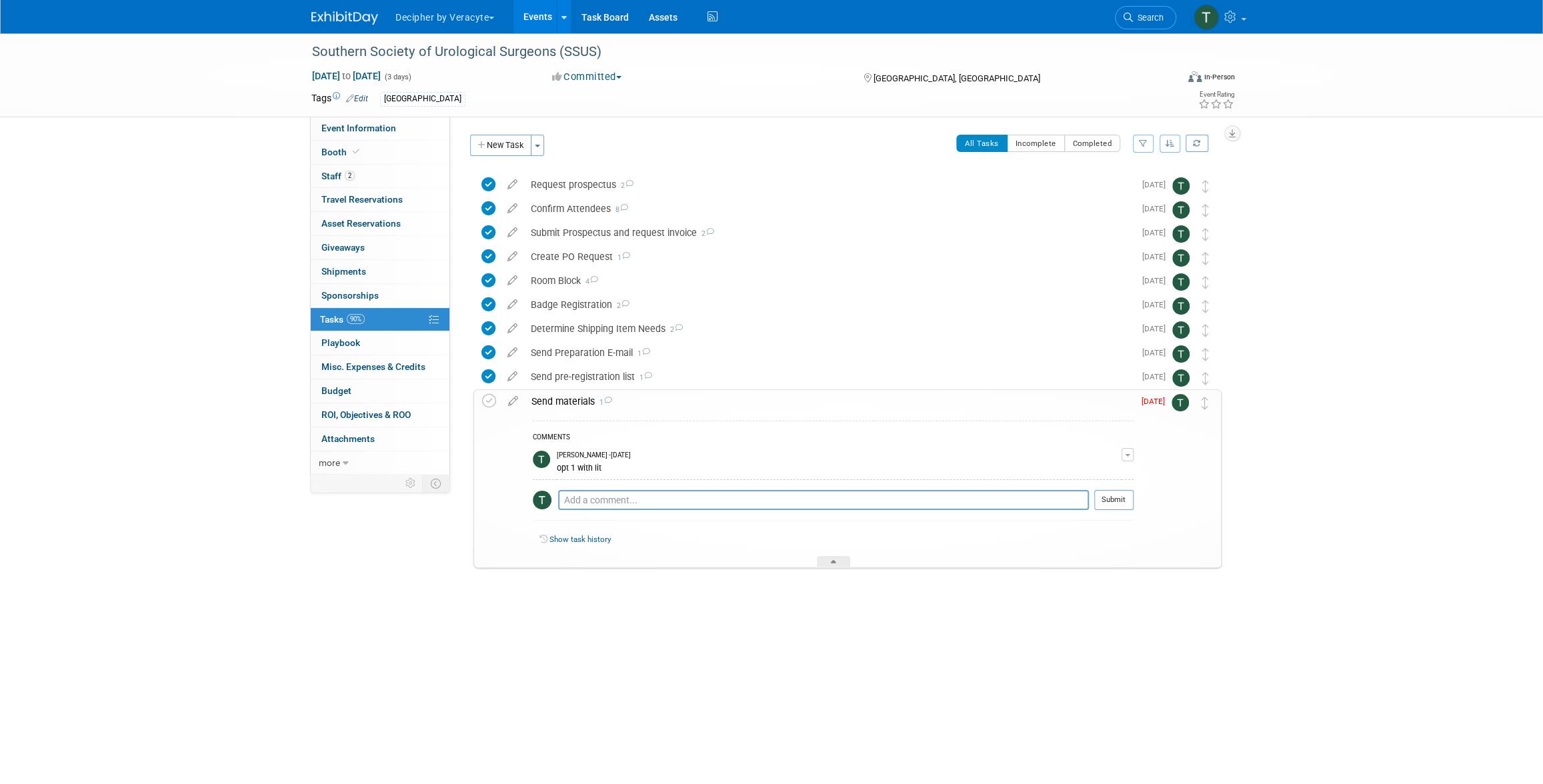
click at [564, 393] on div "Send materials 1" at bounding box center [829, 401] width 609 height 23
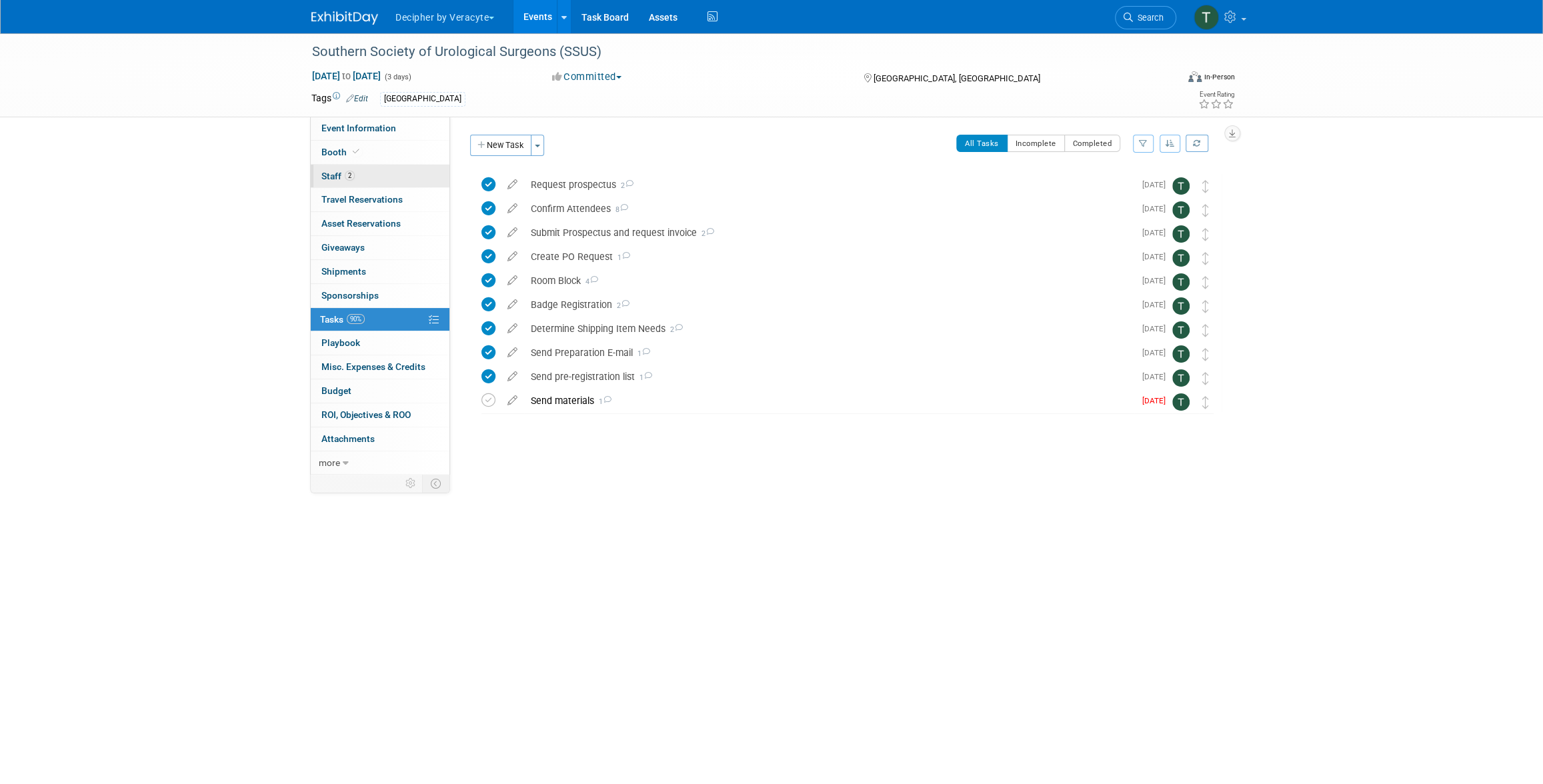
click at [359, 177] on link "2 Staff 2" at bounding box center [380, 176] width 139 height 23
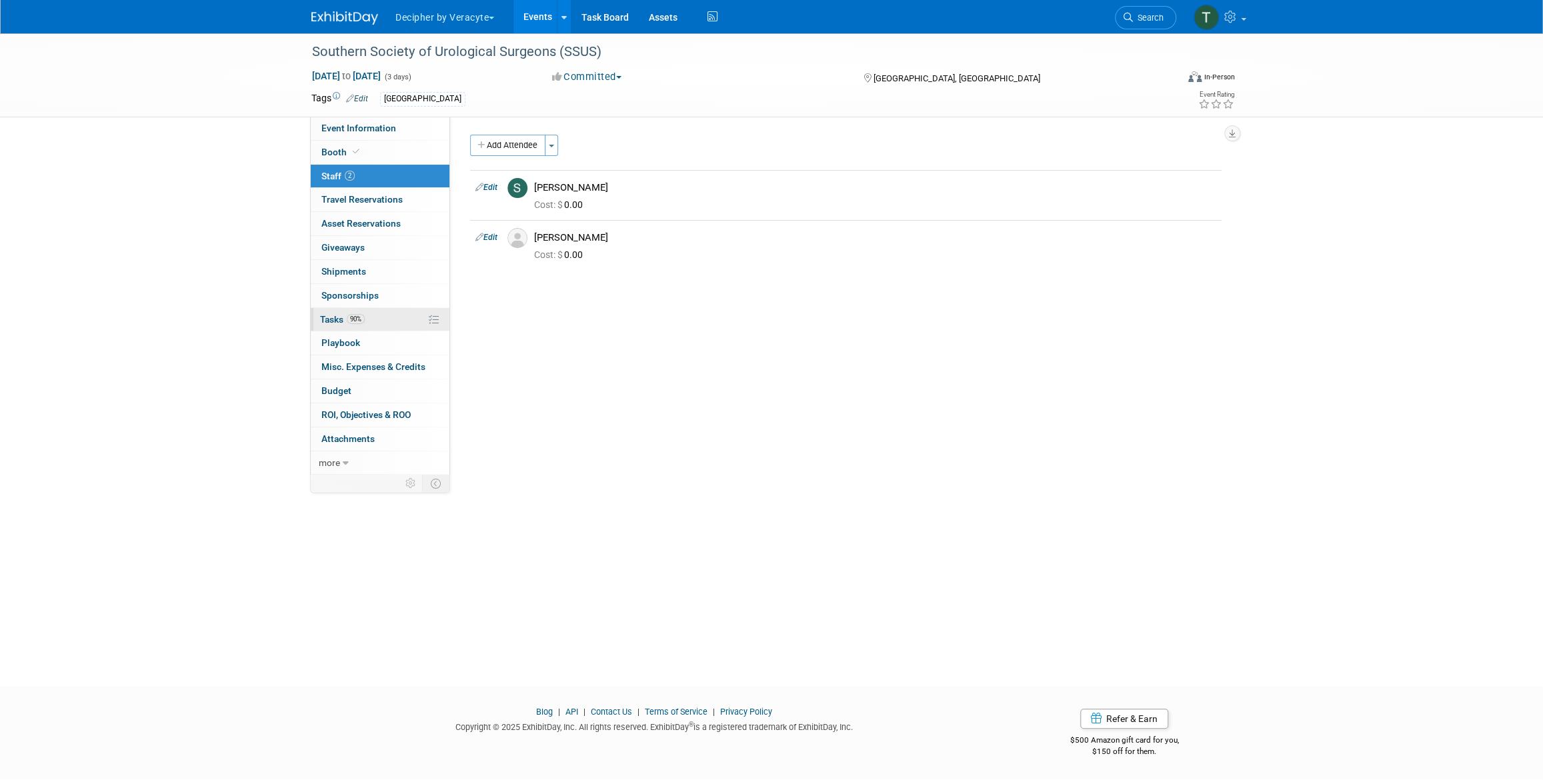
click at [356, 322] on span "90%" at bounding box center [356, 318] width 18 height 10
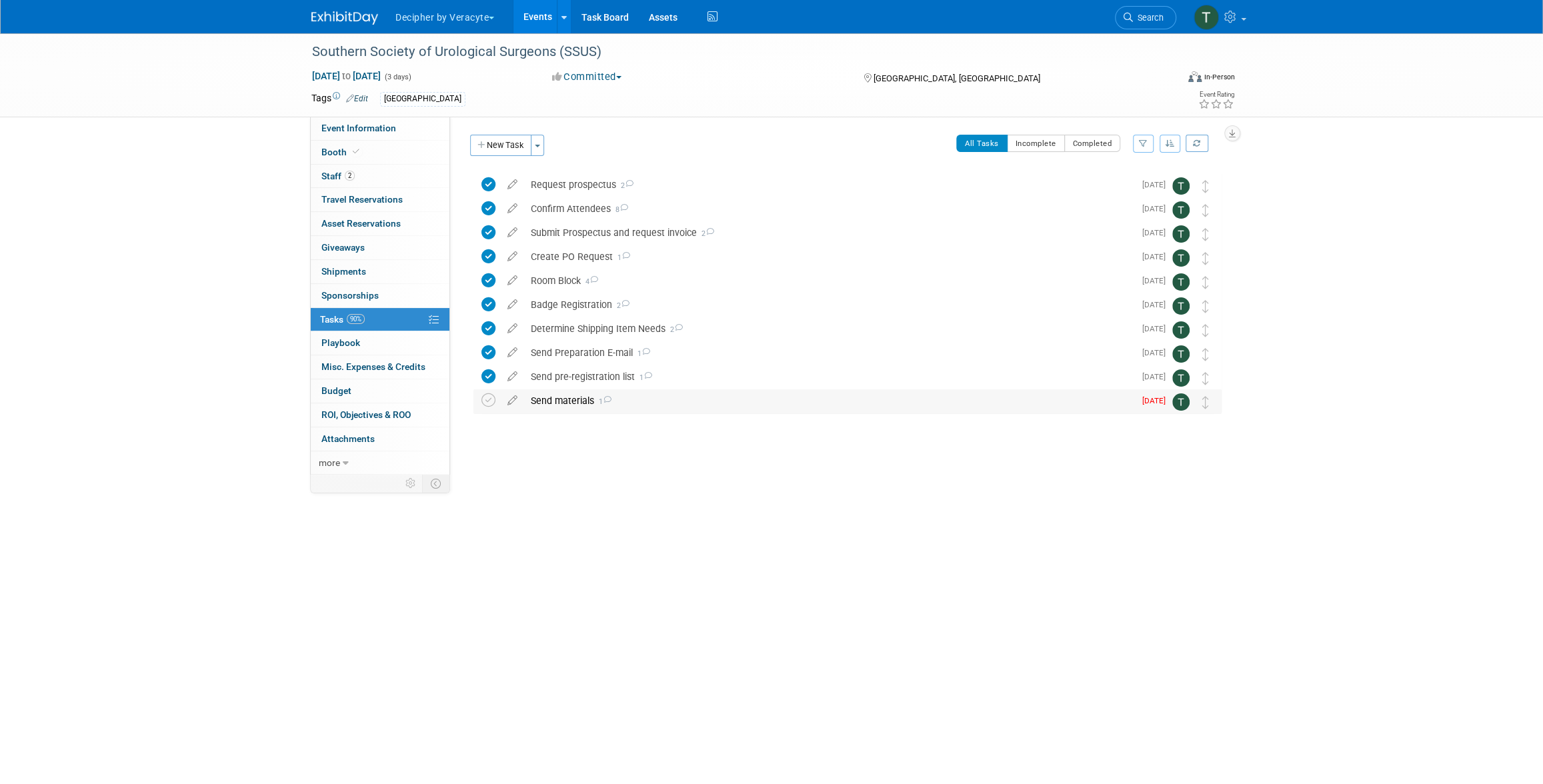
click at [616, 392] on div "Send materials 1" at bounding box center [829, 400] width 610 height 23
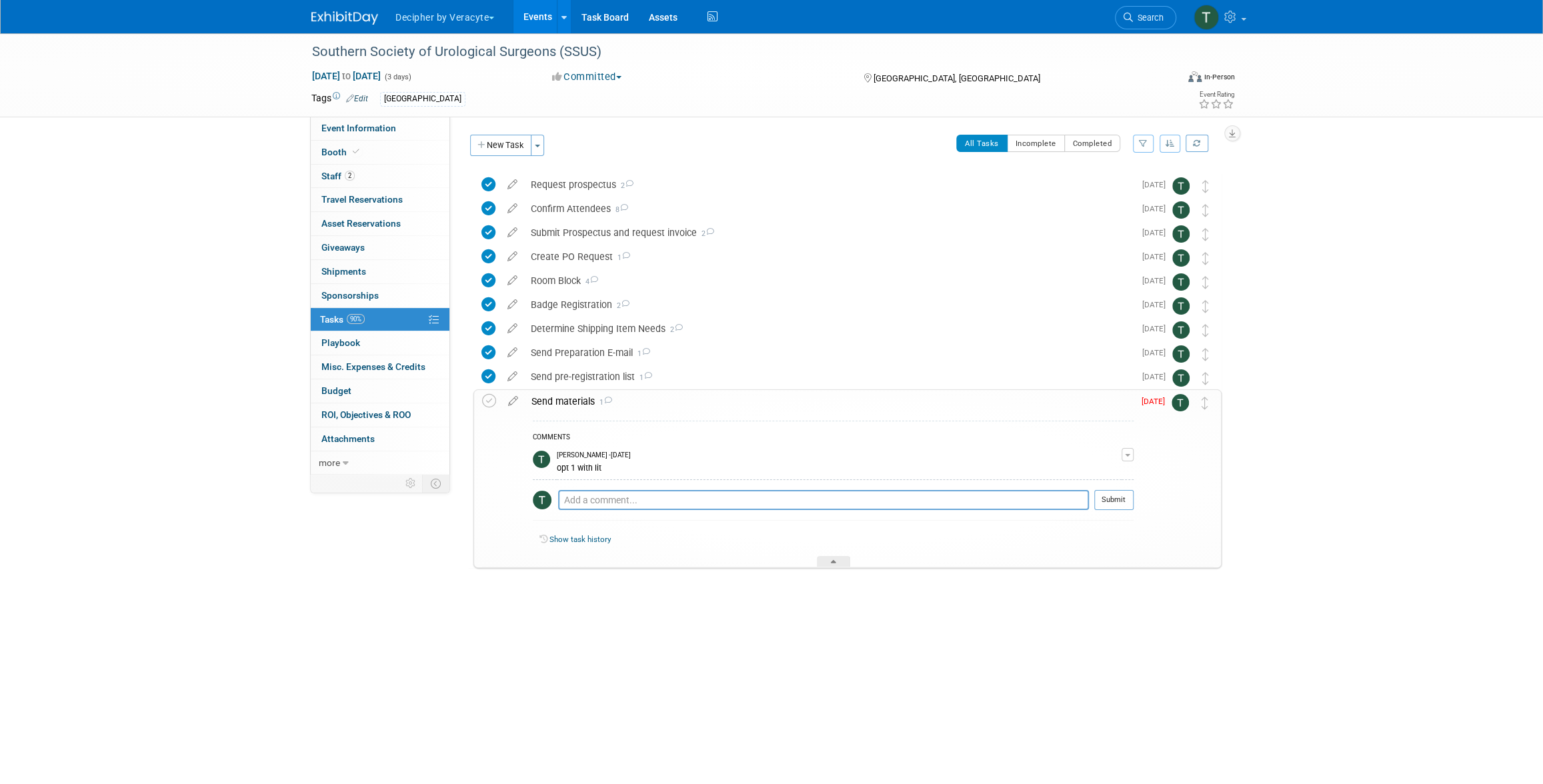
click at [635, 487] on div "COMMENTS Tony Alvarado - 26 days ago opt 1 with lit Edit Comment Remove Pro tip…" at bounding box center [832, 474] width 601 height 107
click at [637, 493] on textarea at bounding box center [823, 499] width 530 height 20
paste textarea "884828379663"
click at [656, 512] on textarea "outbound: 884828379663 return:" at bounding box center [823, 506] width 530 height 33
paste textarea "884828427176"
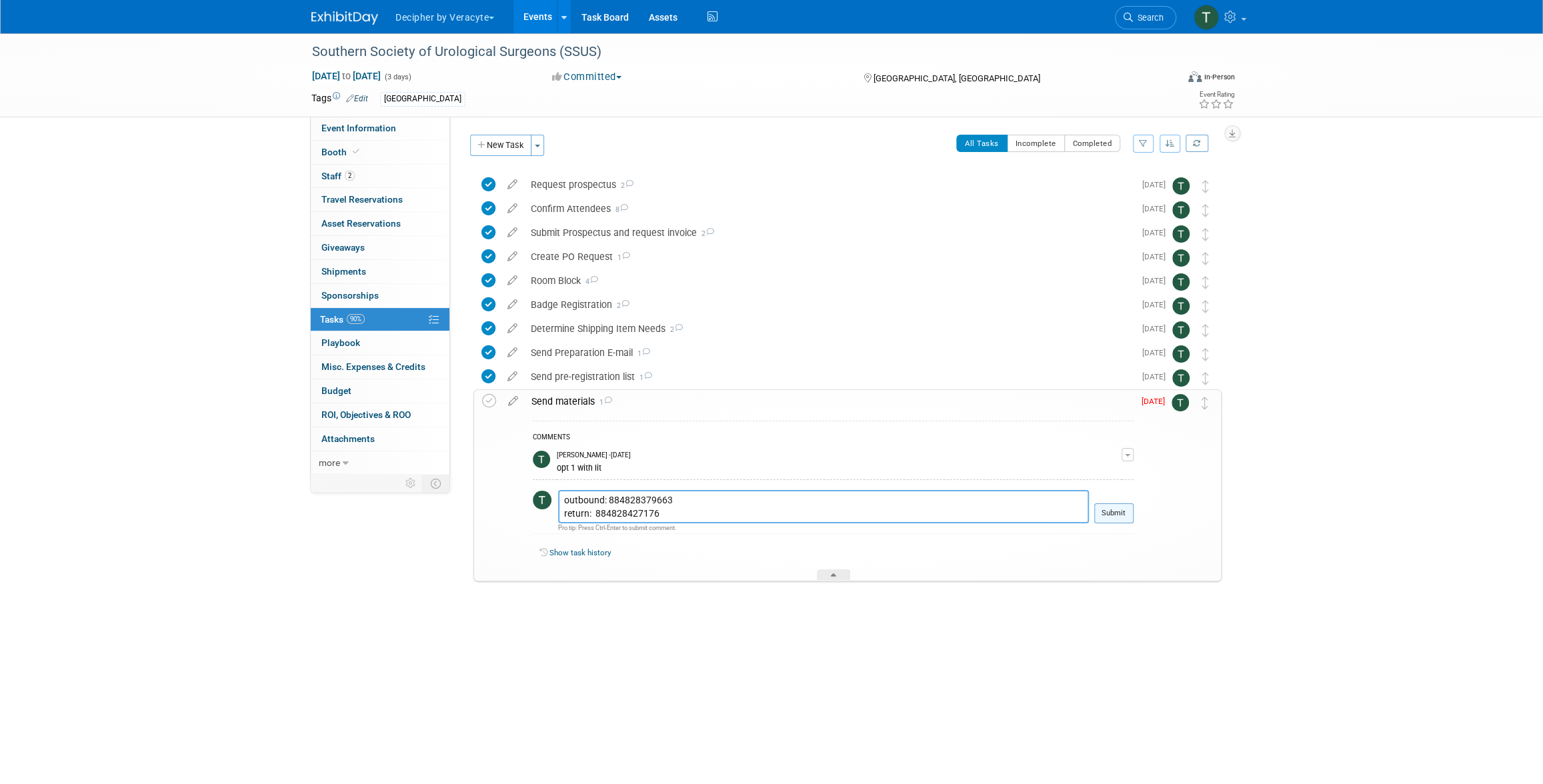
type textarea "outbound: 884828379663 return: 884828427176"
click at [1119, 514] on button "Submit" at bounding box center [1113, 513] width 39 height 20
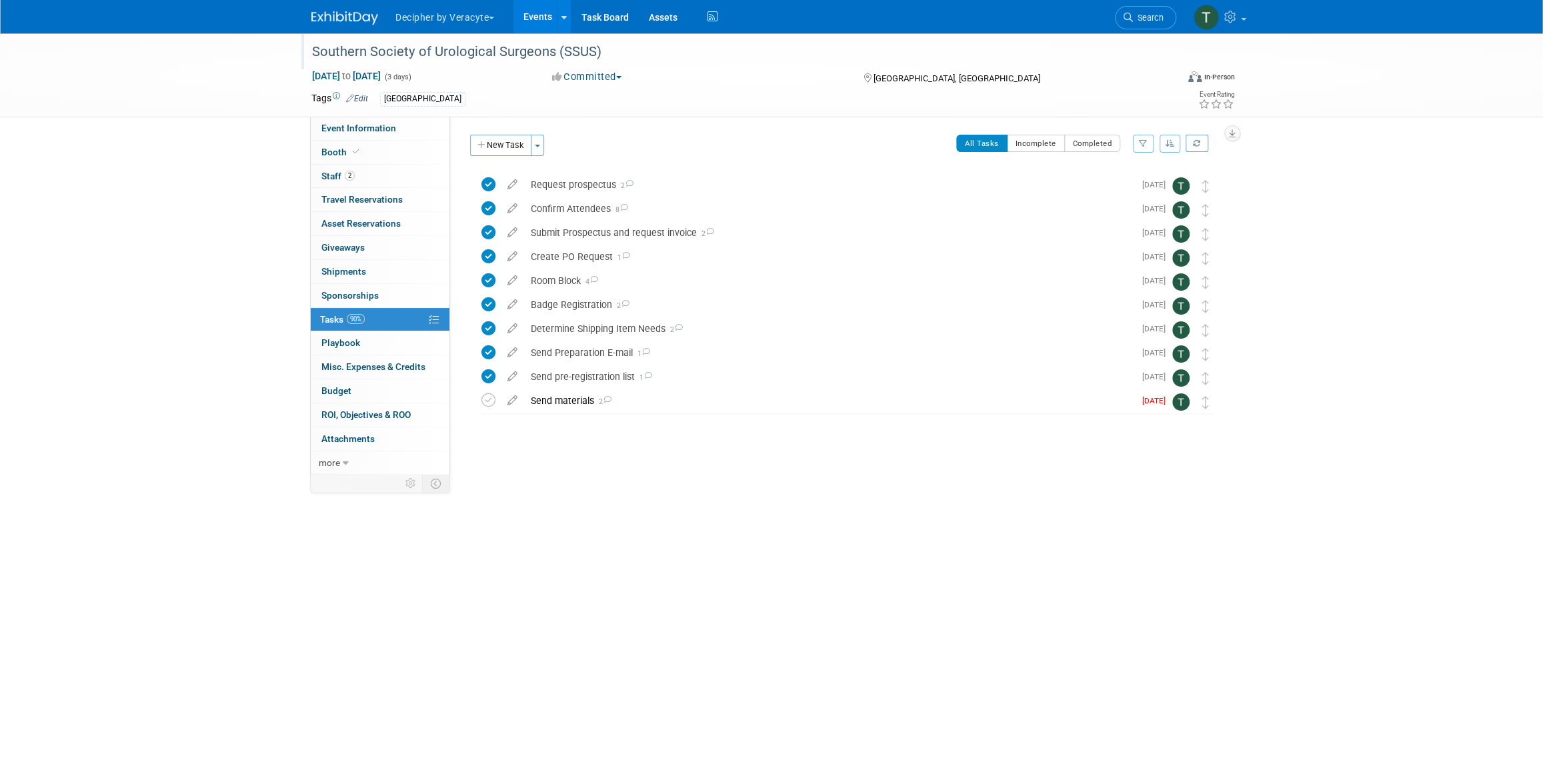
click at [438, 52] on div "Southern Society of Urological Surgeons (SSUS)" at bounding box center [732, 52] width 849 height 24
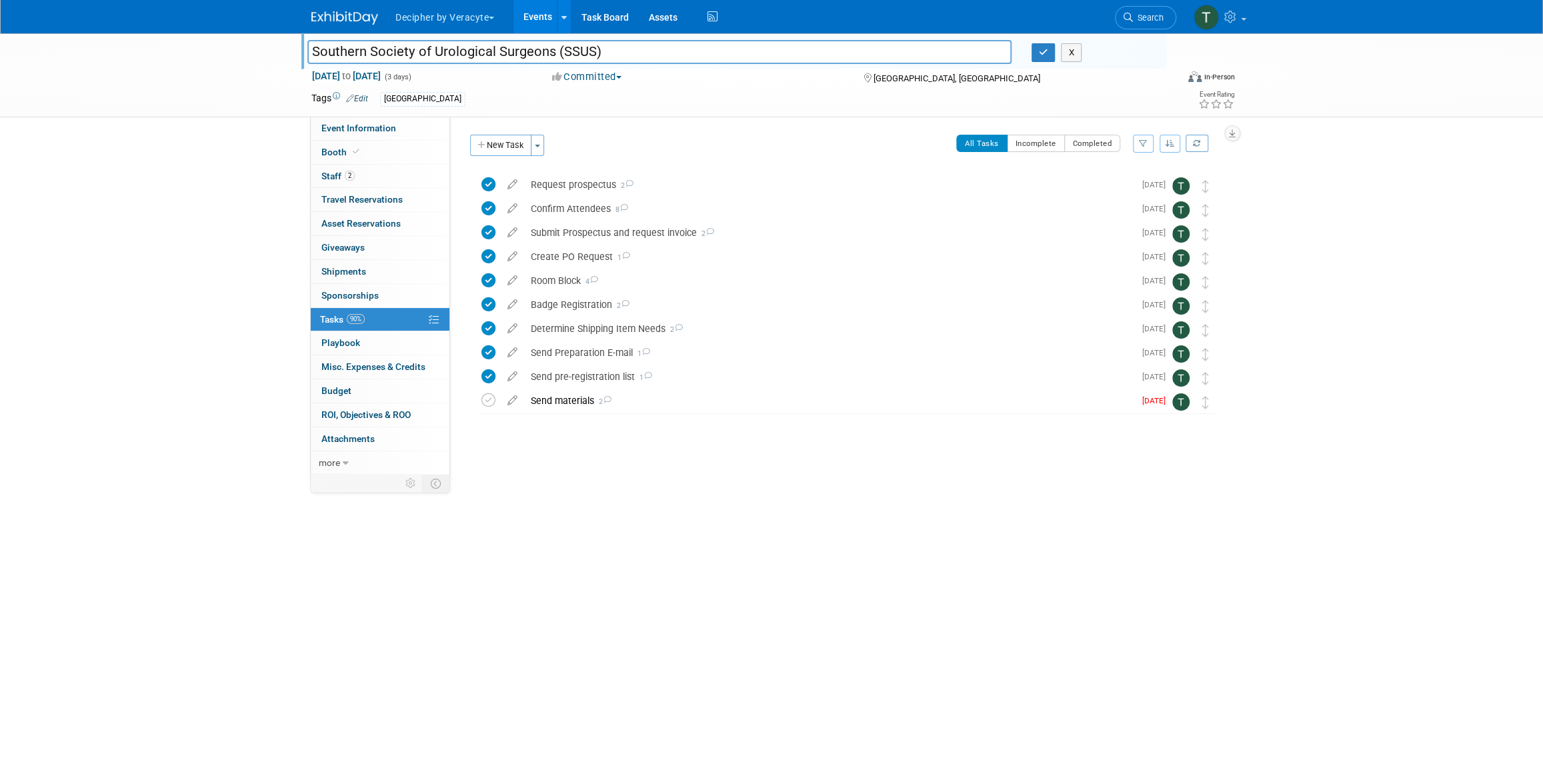
click at [438, 52] on input "Southern Society of Urological Surgeons (SSUS)" at bounding box center [659, 52] width 704 height 23
